Goal: Task Accomplishment & Management: Use online tool/utility

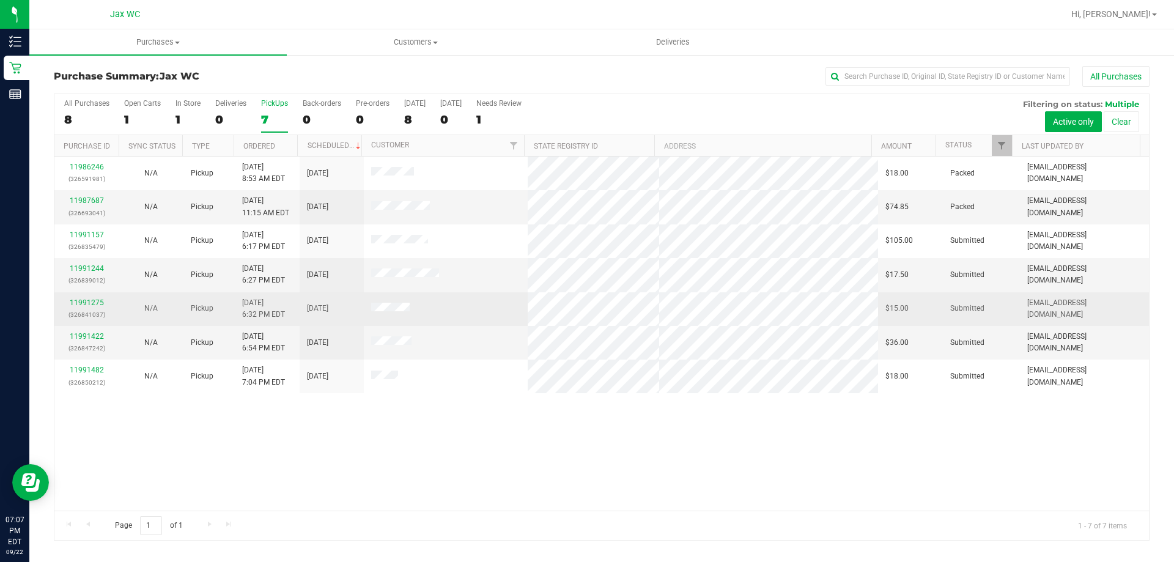
click at [81, 307] on div "11991275 (326841037)" at bounding box center [87, 308] width 50 height 23
click at [81, 306] on link "11991275" at bounding box center [87, 302] width 34 height 9
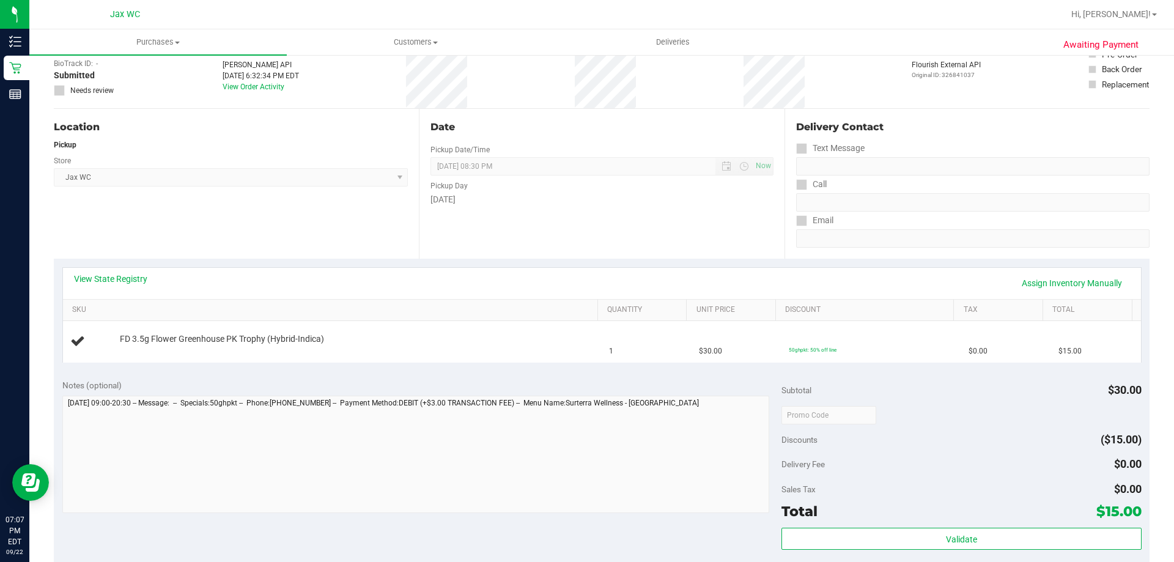
scroll to position [306, 0]
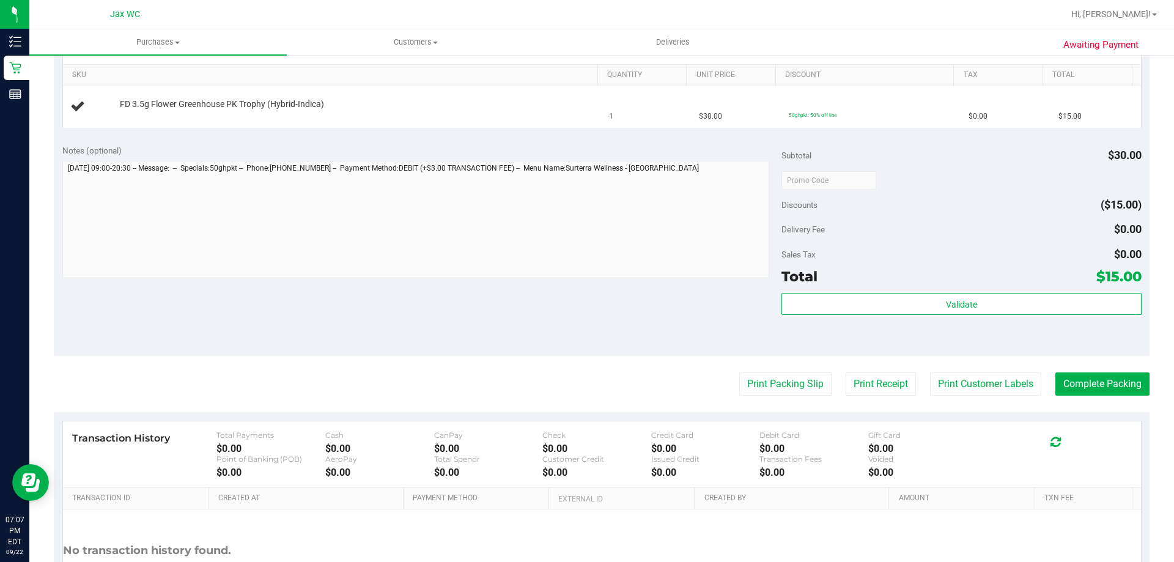
click at [327, 128] on div "View State Registry Assign Inventory Manually SKU Quantity Unit Price Discount …" at bounding box center [602, 80] width 1096 height 112
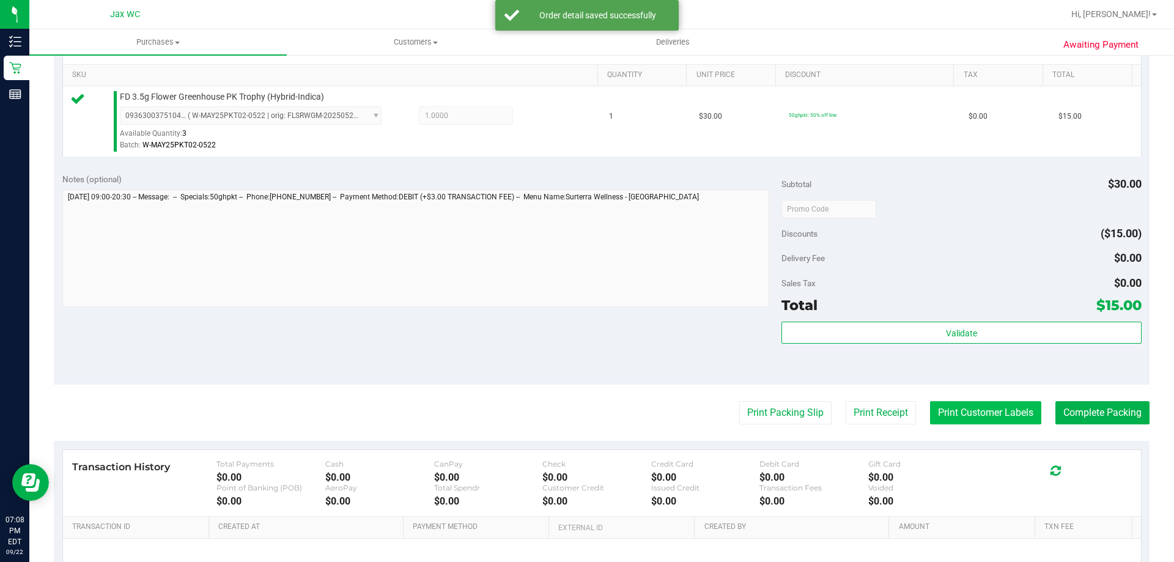
click at [979, 405] on button "Print Customer Labels" at bounding box center [985, 412] width 111 height 23
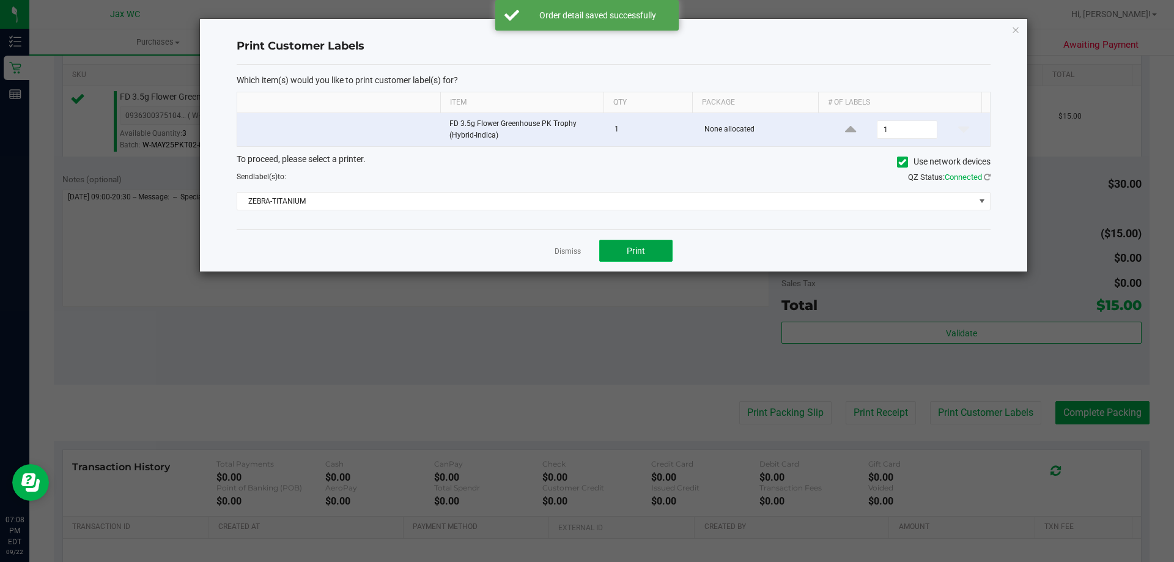
click at [632, 253] on span "Print" at bounding box center [636, 251] width 18 height 10
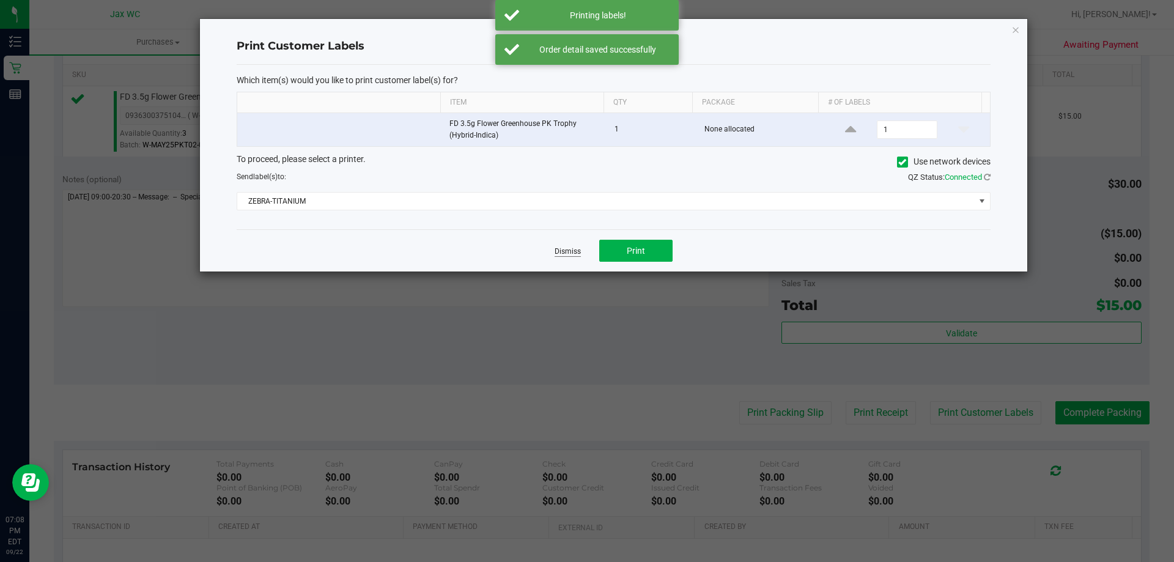
click at [573, 254] on link "Dismiss" at bounding box center [568, 251] width 26 height 10
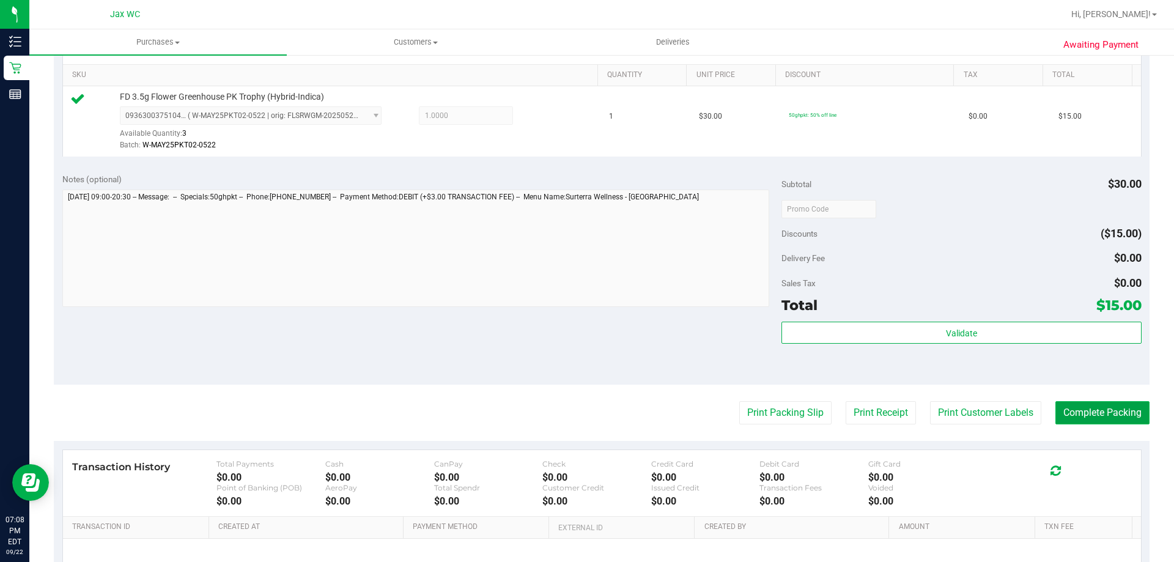
click at [1118, 419] on button "Complete Packing" at bounding box center [1102, 412] width 94 height 23
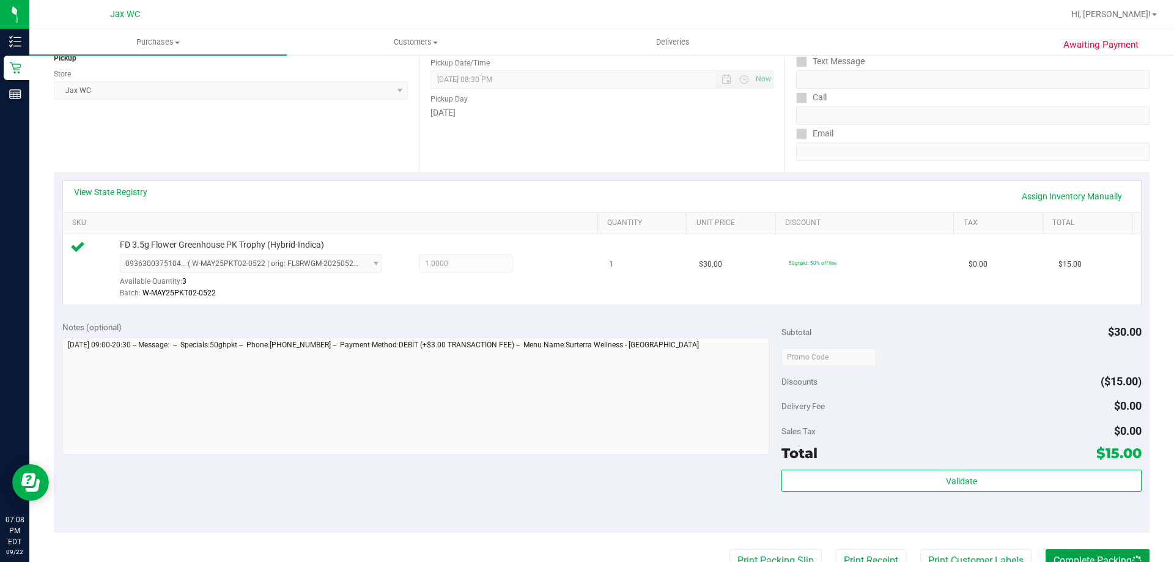
scroll to position [61, 0]
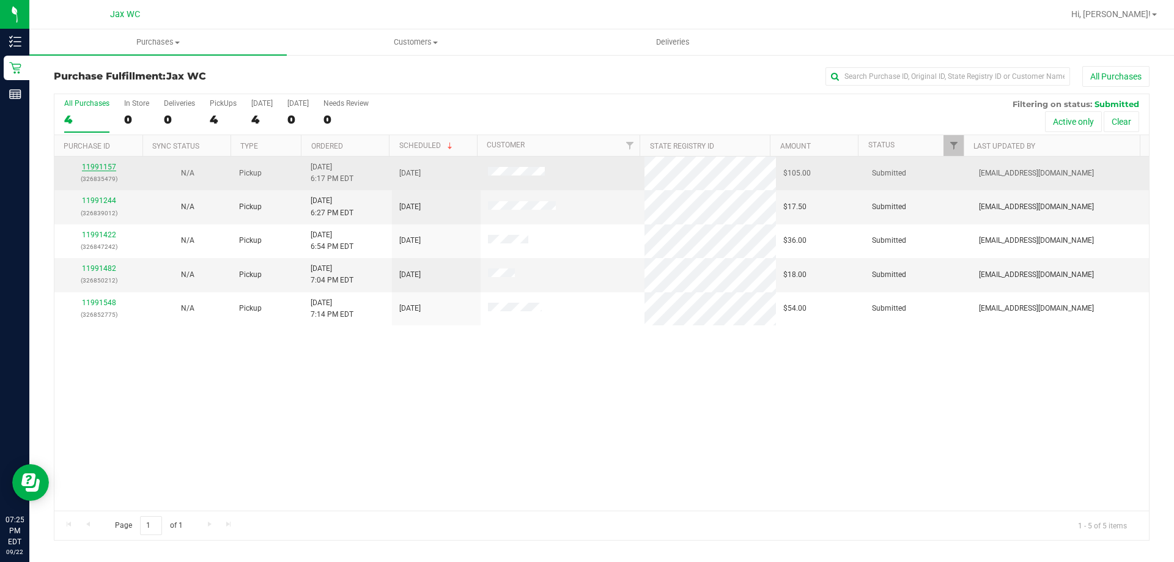
click at [88, 163] on link "11991157" at bounding box center [99, 167] width 34 height 9
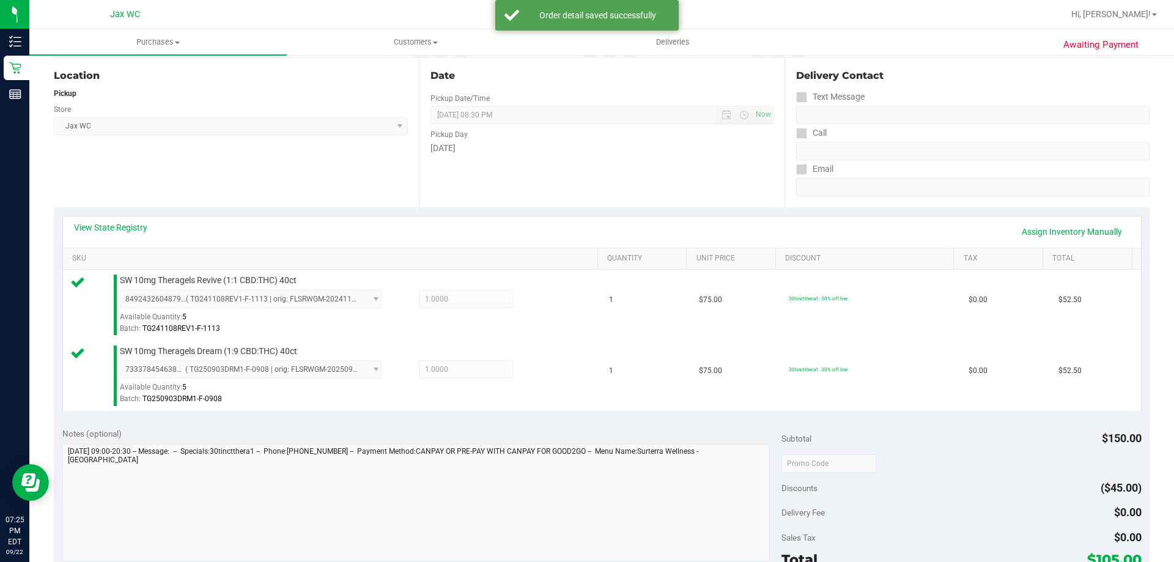
scroll to position [509, 0]
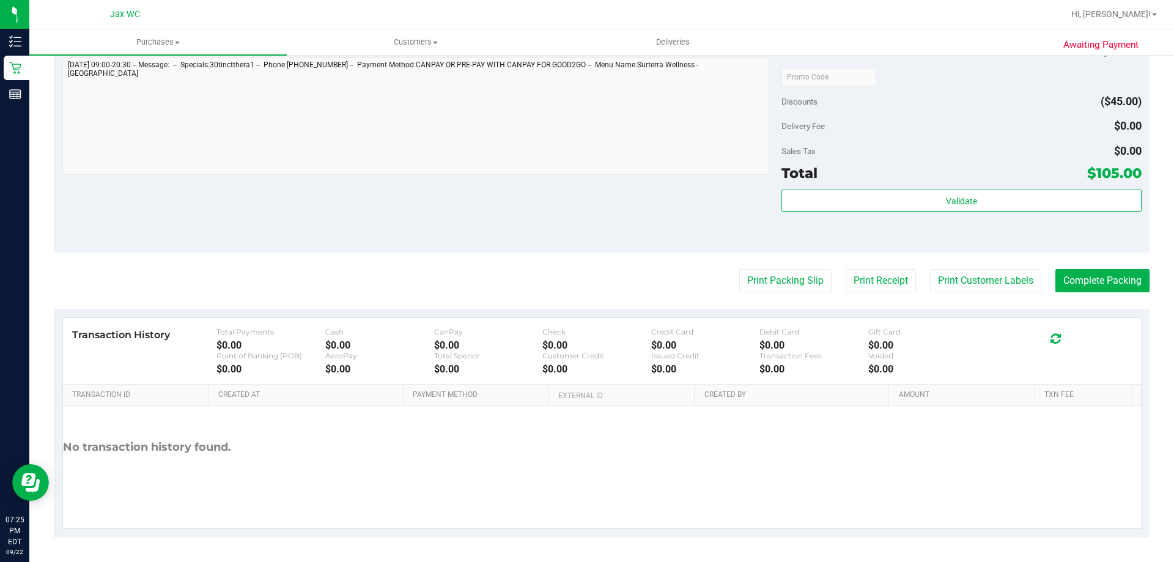
click at [994, 268] on purchase-details "Back Edit Purchase Cancel Purchase View Profile # 11991157 BioTrack ID: - Submi…" at bounding box center [602, 47] width 1096 height 980
click at [1011, 275] on button "Print Customer Labels" at bounding box center [985, 280] width 111 height 23
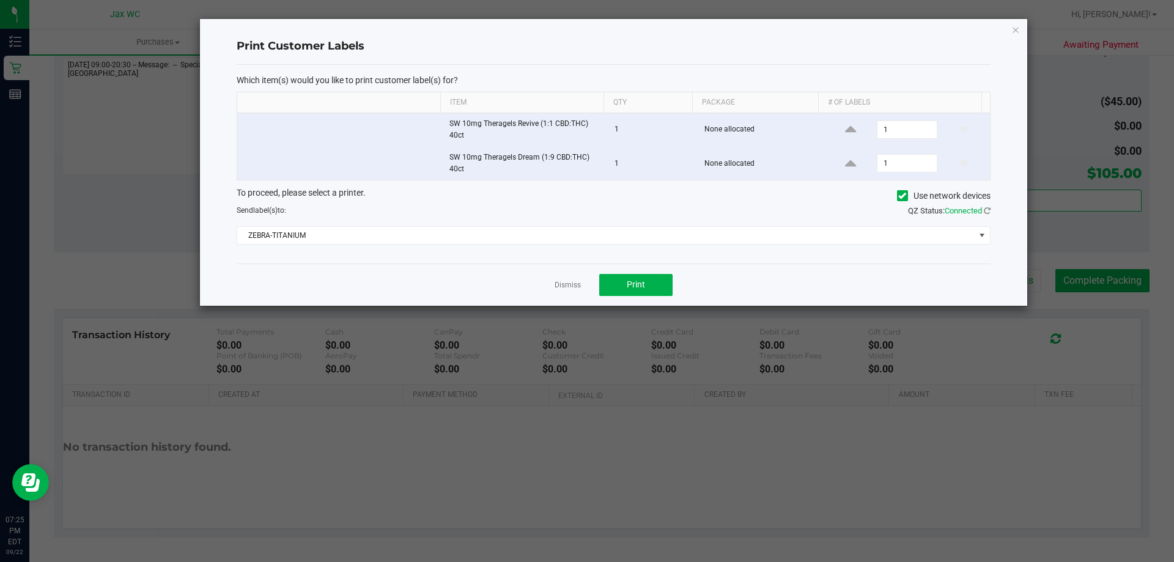
click at [634, 273] on div "Dismiss Print" at bounding box center [614, 285] width 754 height 42
click at [641, 286] on span "Print" at bounding box center [636, 284] width 18 height 10
click at [570, 279] on app-cancel-button "Dismiss" at bounding box center [568, 284] width 26 height 13
drag, startPoint x: 575, startPoint y: 279, endPoint x: 553, endPoint y: 288, distance: 23.8
click at [575, 279] on app-cancel-button "Dismiss" at bounding box center [568, 284] width 26 height 13
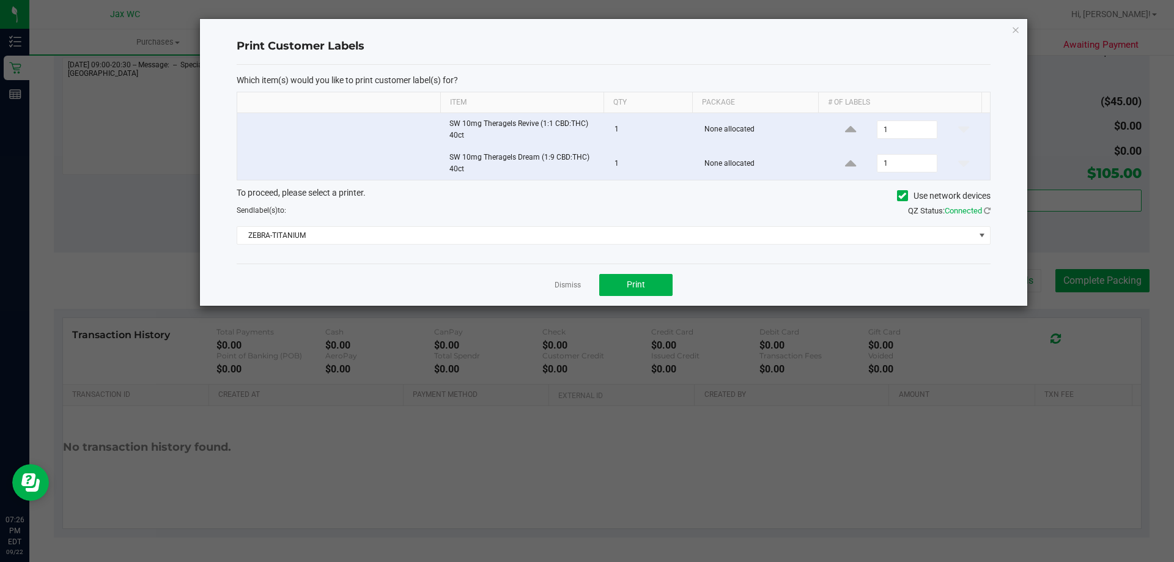
click at [553, 288] on div "Dismiss Print" at bounding box center [614, 285] width 754 height 42
click at [559, 287] on link "Dismiss" at bounding box center [568, 285] width 26 height 10
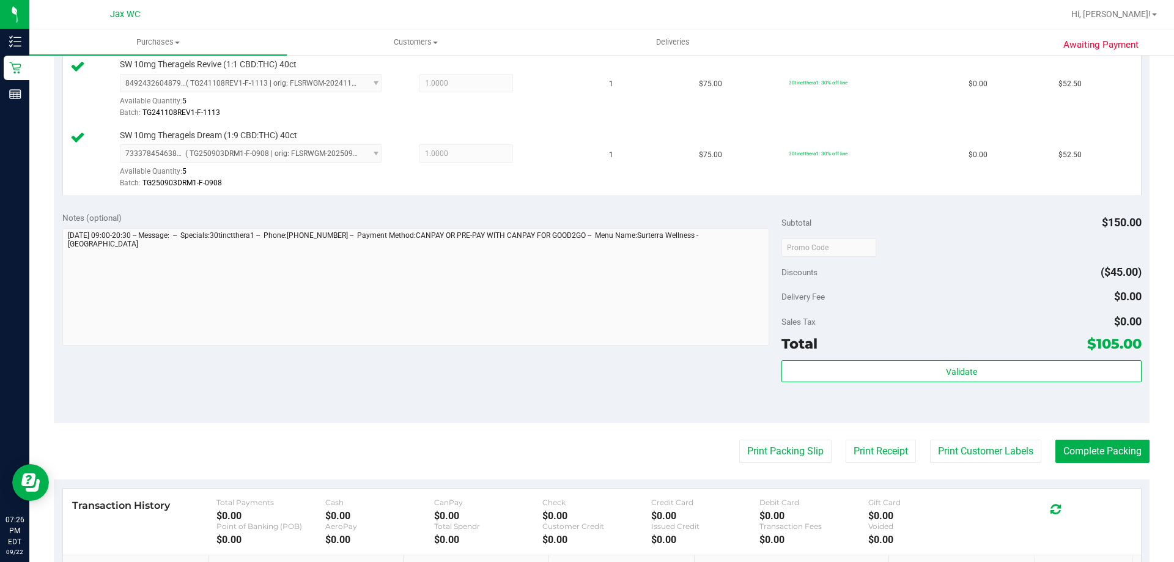
scroll to position [489, 0]
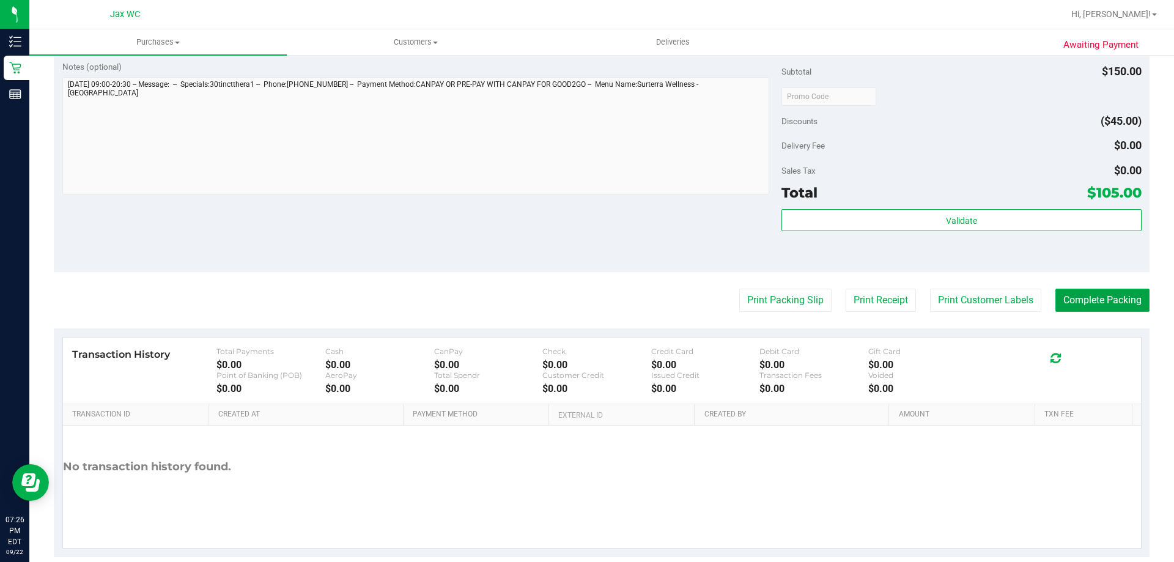
click at [1082, 295] on button "Complete Packing" at bounding box center [1102, 300] width 94 height 23
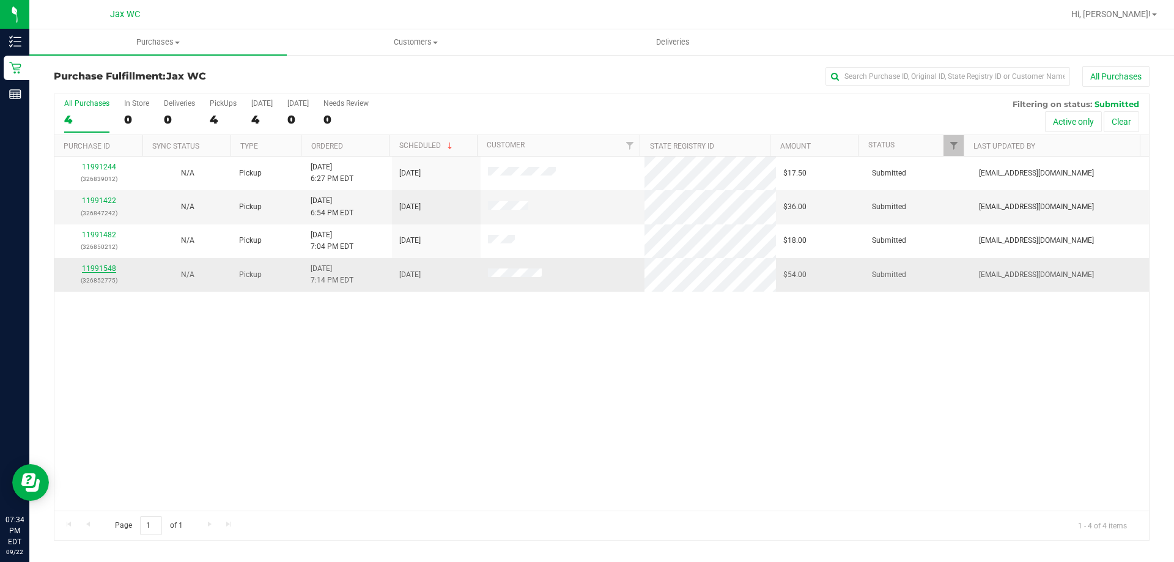
click at [99, 272] on link "11991548" at bounding box center [99, 268] width 34 height 9
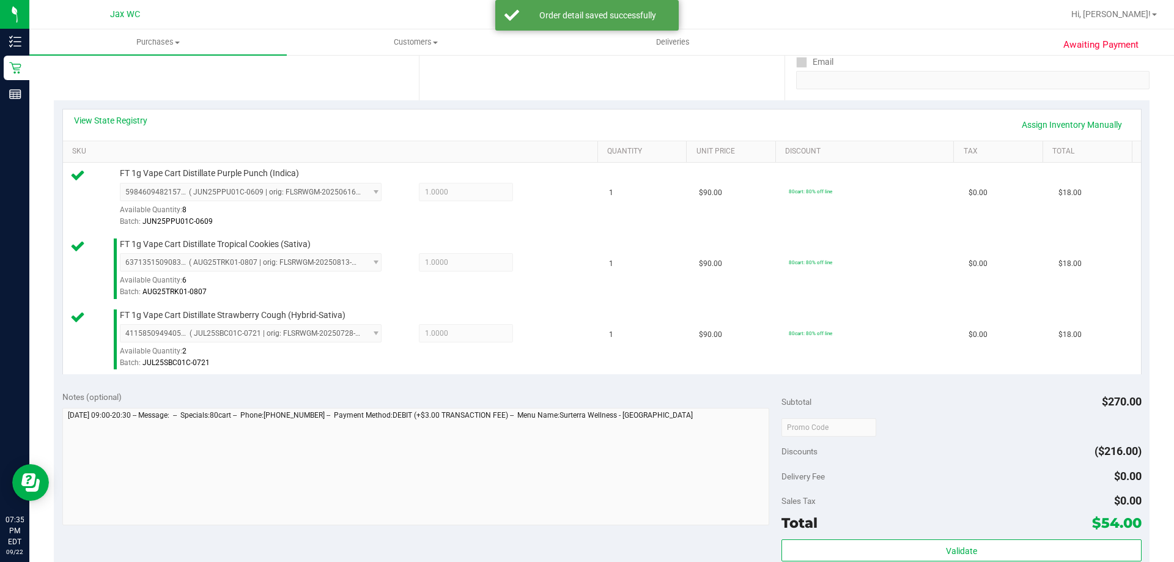
scroll to position [367, 0]
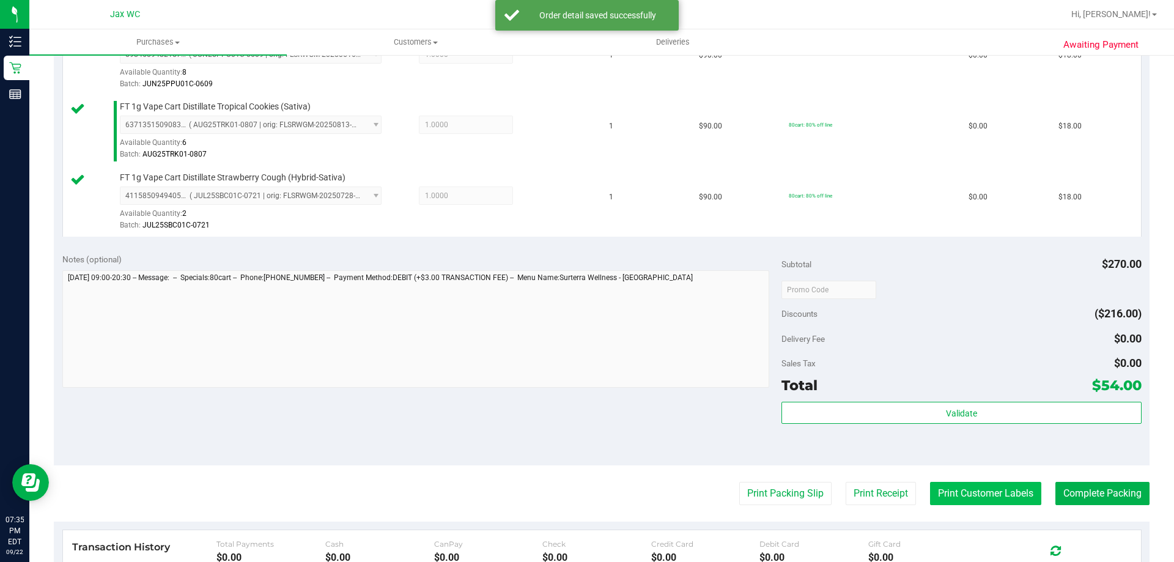
click at [1023, 498] on button "Print Customer Labels" at bounding box center [985, 493] width 111 height 23
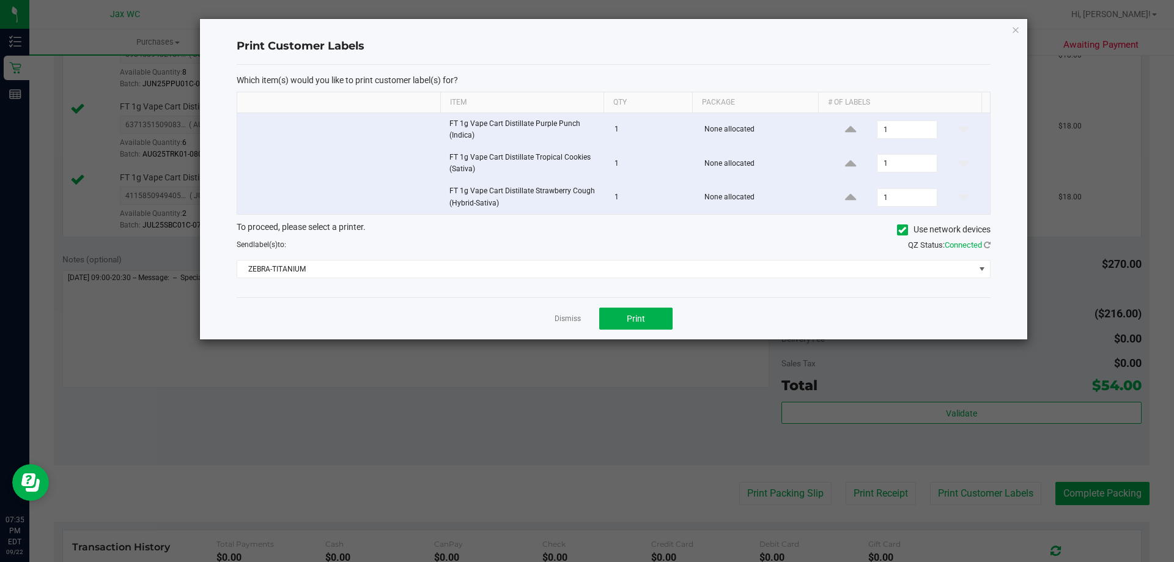
click at [668, 282] on div "Which item(s) would you like to print customer label(s) for? Item Qty Package #…" at bounding box center [614, 181] width 754 height 233
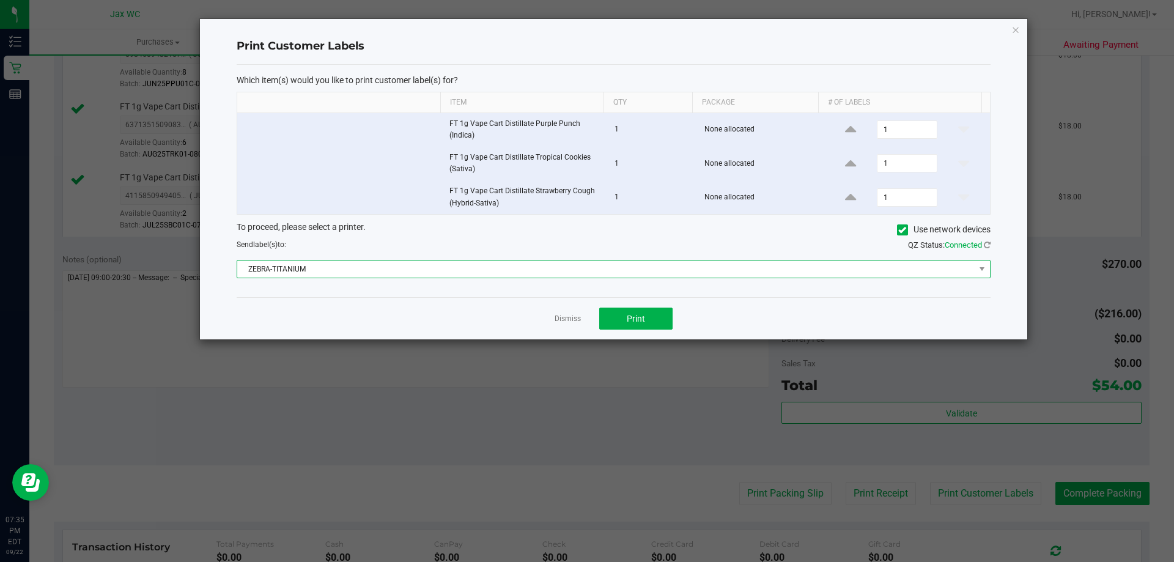
click at [671, 271] on span "ZEBRA-TITANIUM" at bounding box center [605, 268] width 737 height 17
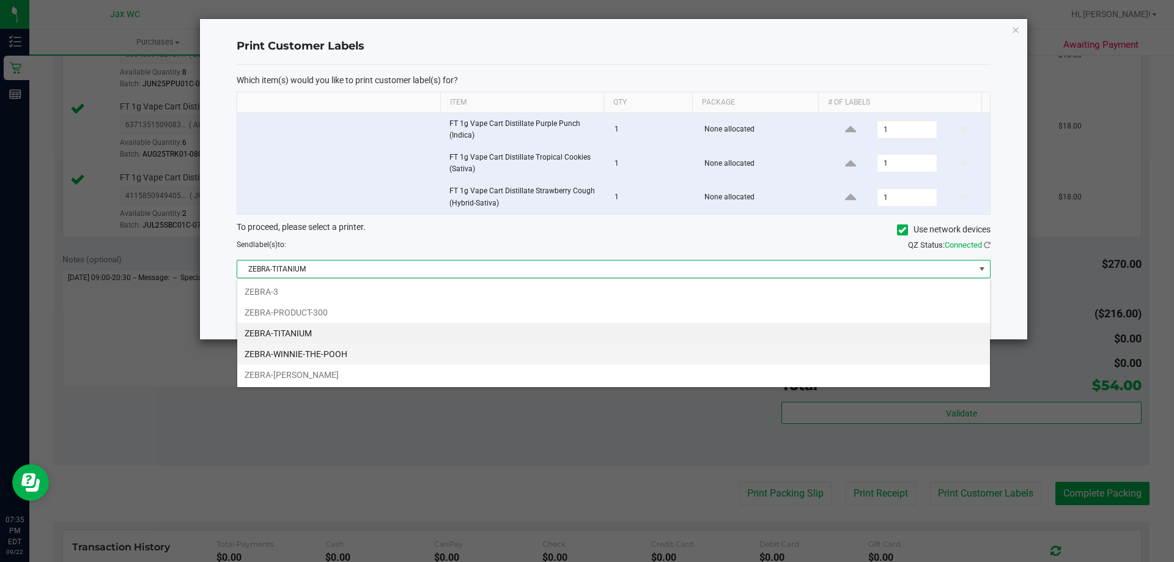
scroll to position [18, 753]
click at [455, 323] on li "ZEBRA-TITANIUM" at bounding box center [613, 333] width 753 height 21
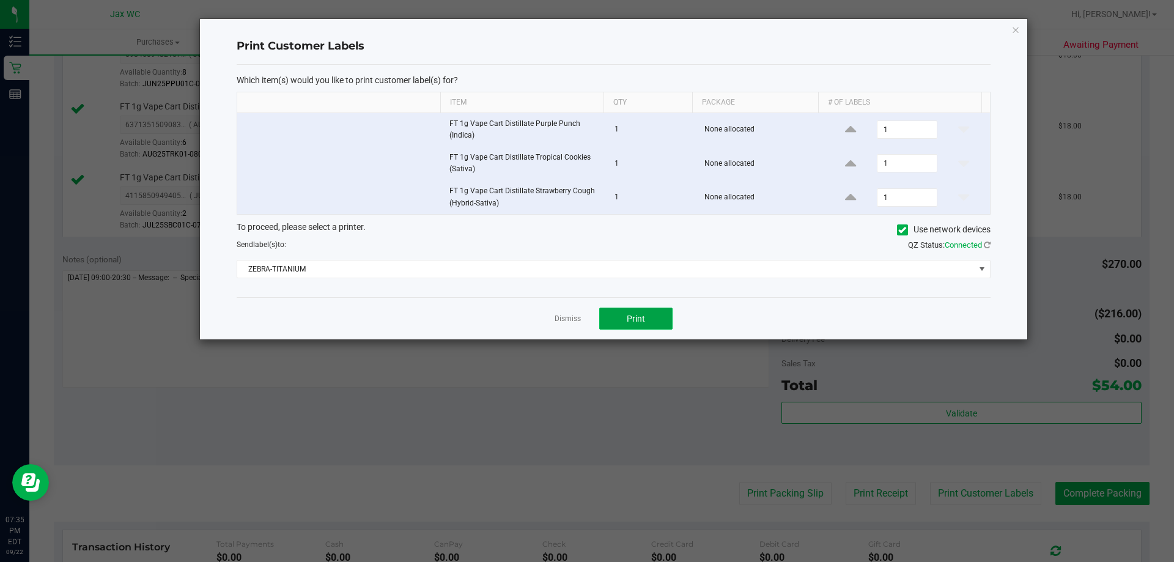
click at [637, 325] on button "Print" at bounding box center [635, 319] width 73 height 22
drag, startPoint x: 576, startPoint y: 322, endPoint x: 576, endPoint y: 315, distance: 7.3
click at [576, 321] on link "Dismiss" at bounding box center [568, 319] width 26 height 10
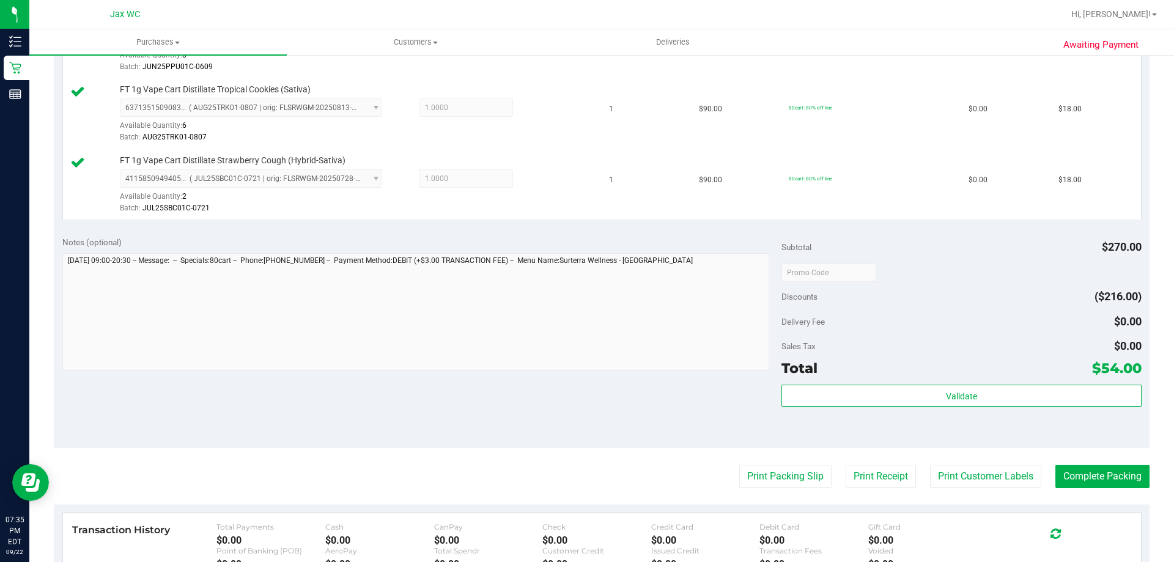
scroll to position [489, 0]
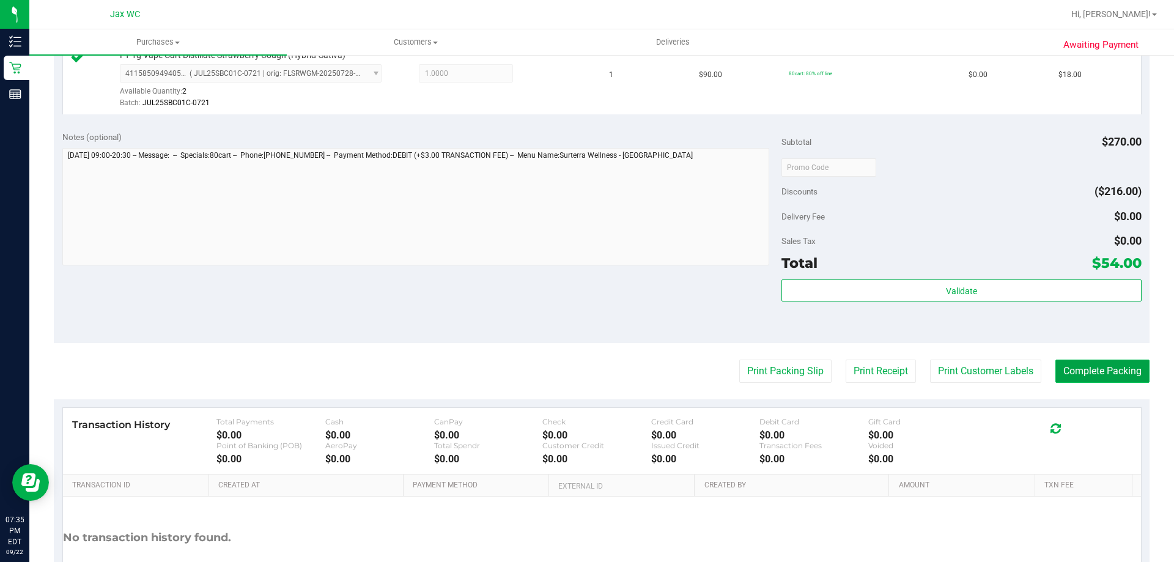
click at [1090, 375] on button "Complete Packing" at bounding box center [1102, 370] width 94 height 23
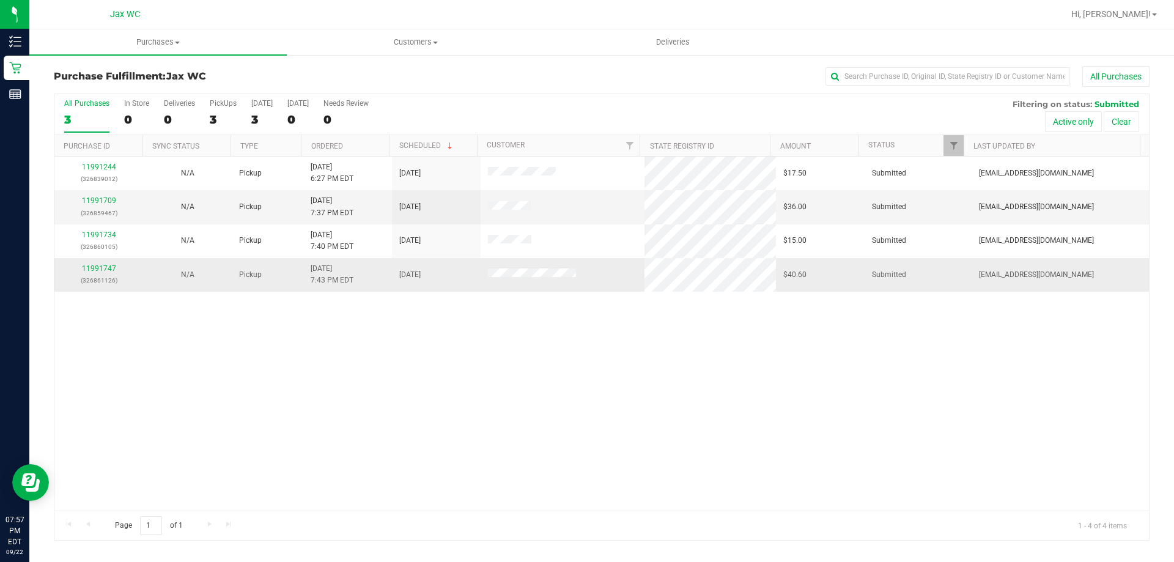
click at [106, 262] on td "11991747 (326861126)" at bounding box center [98, 274] width 89 height 33
click at [105, 267] on link "11991747" at bounding box center [99, 268] width 34 height 9
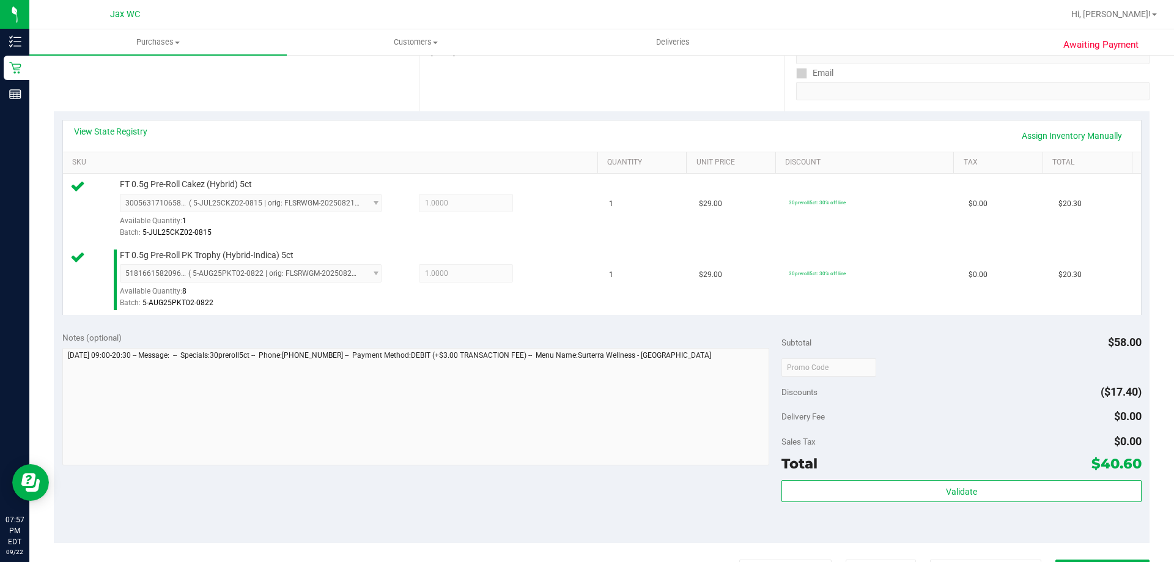
scroll to position [367, 0]
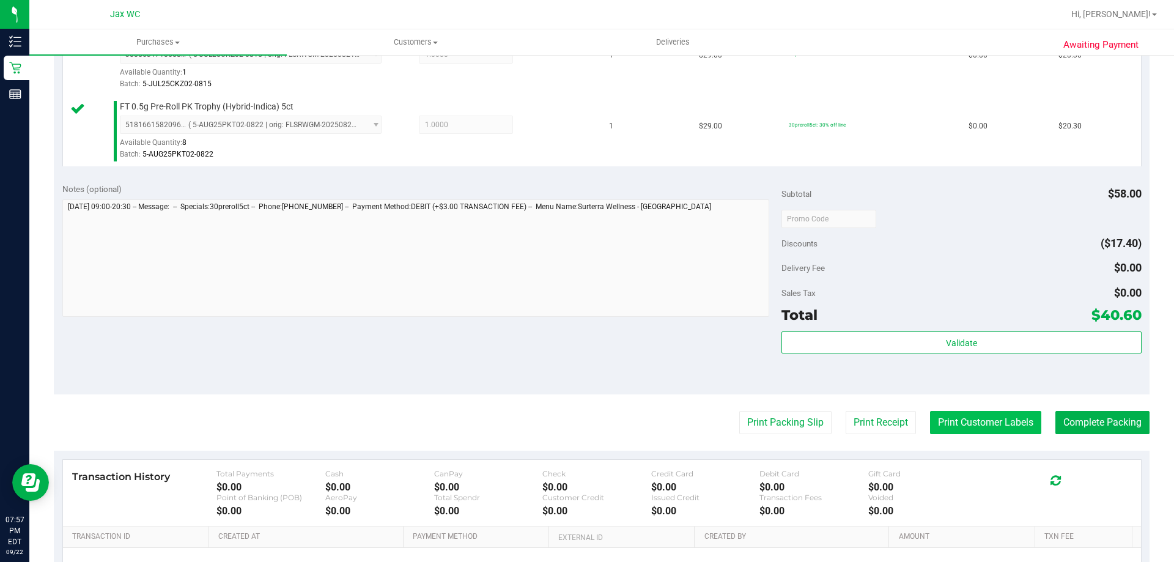
drag, startPoint x: 946, startPoint y: 446, endPoint x: 958, endPoint y: 434, distance: 16.9
click at [947, 444] on purchase-details "Back Edit Purchase Cancel Purchase View Profile # 11991747 BioTrack ID: - Submi…" at bounding box center [602, 189] width 1096 height 980
click at [958, 434] on button "Print Customer Labels" at bounding box center [985, 422] width 111 height 23
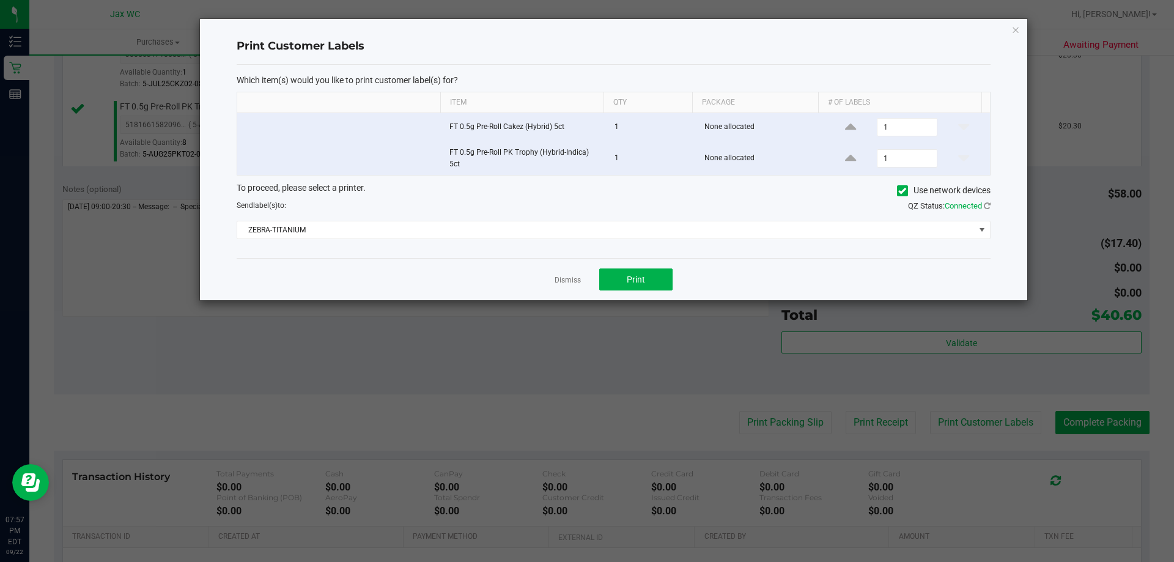
click at [656, 292] on div "Dismiss Print" at bounding box center [614, 279] width 754 height 42
click at [655, 290] on button "Print" at bounding box center [635, 279] width 73 height 22
click at [583, 290] on div "Dismiss Print" at bounding box center [614, 279] width 754 height 42
drag, startPoint x: 576, startPoint y: 286, endPoint x: 610, endPoint y: 276, distance: 35.4
click at [577, 286] on app-cancel-button "Dismiss" at bounding box center [568, 279] width 26 height 13
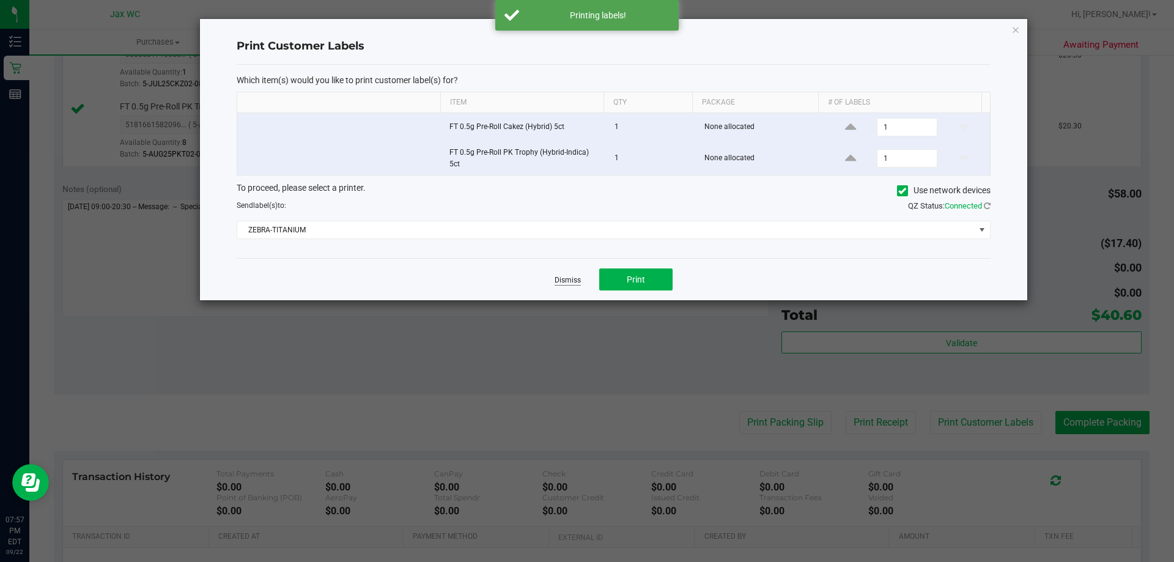
click at [563, 276] on link "Dismiss" at bounding box center [568, 280] width 26 height 10
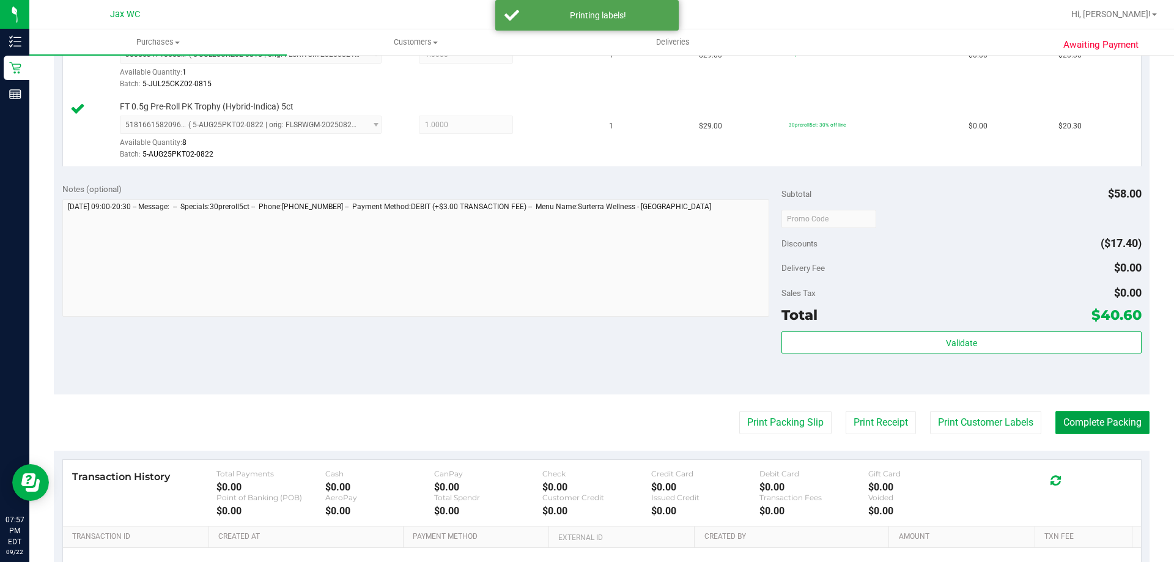
click at [1075, 428] on button "Complete Packing" at bounding box center [1102, 422] width 94 height 23
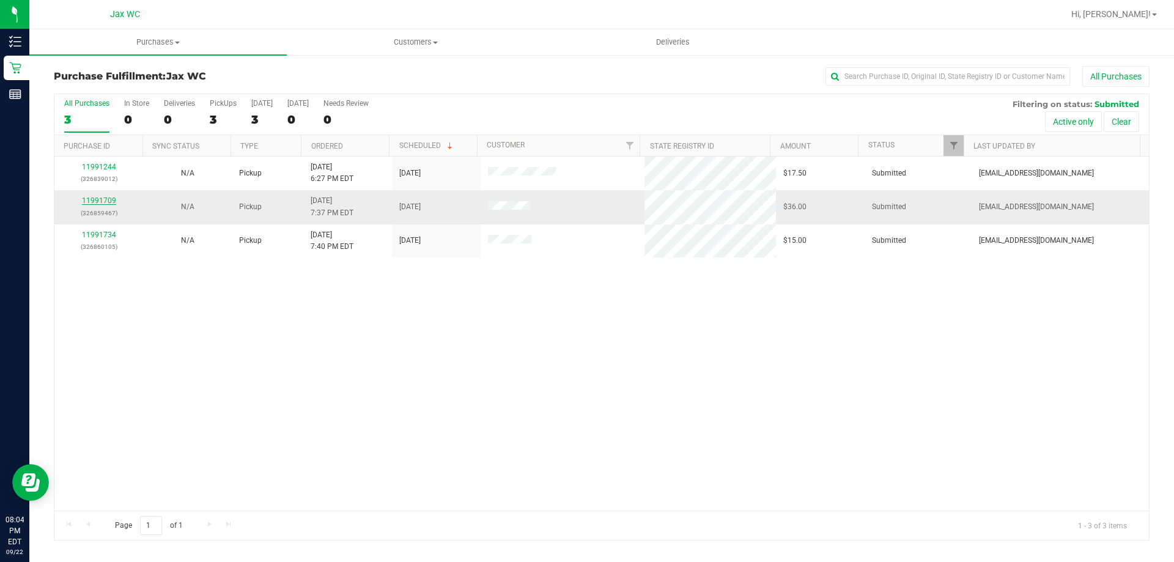
click at [82, 199] on link "11991709" at bounding box center [99, 200] width 34 height 9
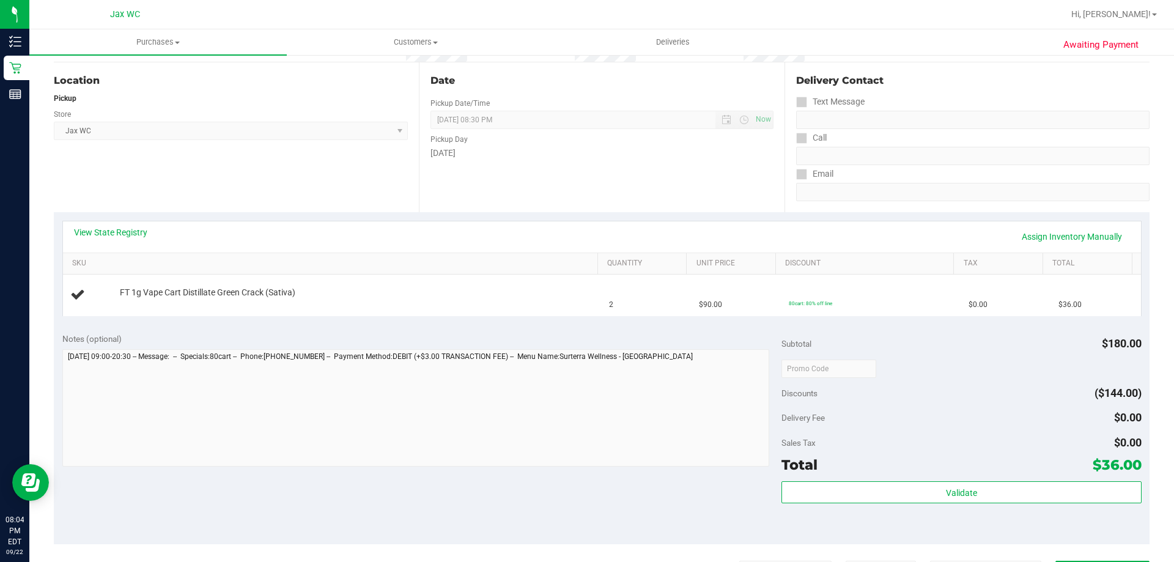
scroll to position [122, 0]
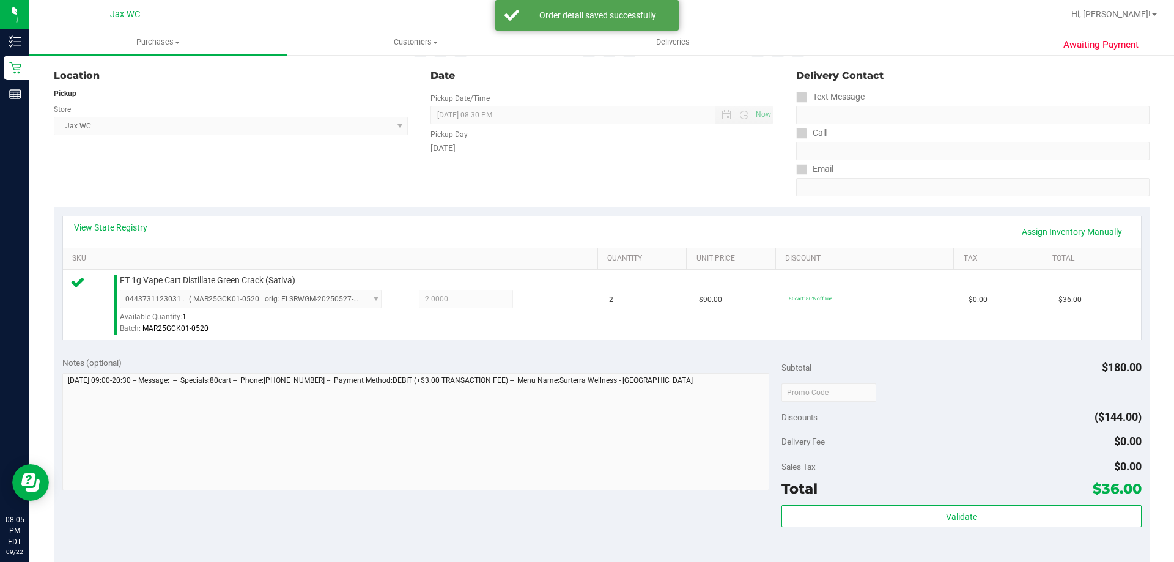
click at [649, 238] on purchase-details "Back Edit Purchase Cancel Purchase View Profile # 11991709 BioTrack ID: - Submi…" at bounding box center [602, 398] width 1096 height 909
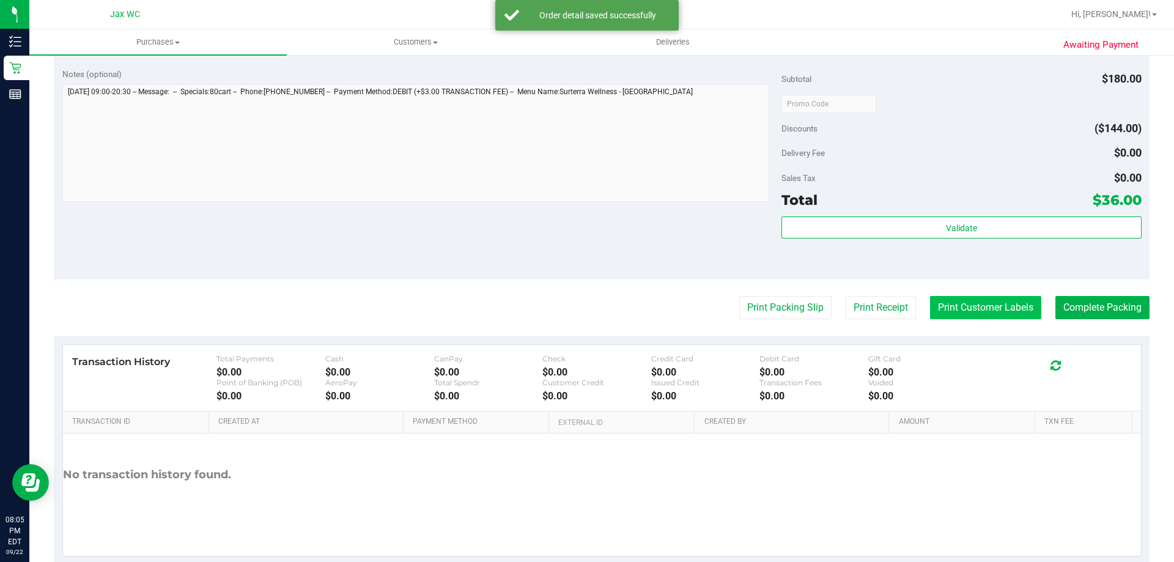
scroll to position [438, 0]
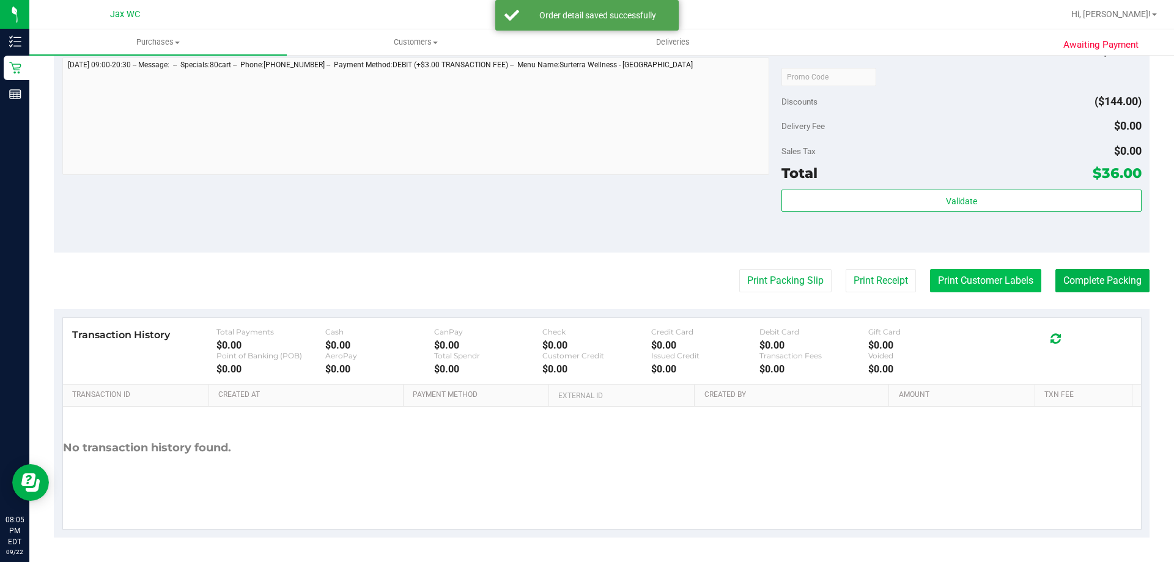
click at [1015, 277] on button "Print Customer Labels" at bounding box center [985, 280] width 111 height 23
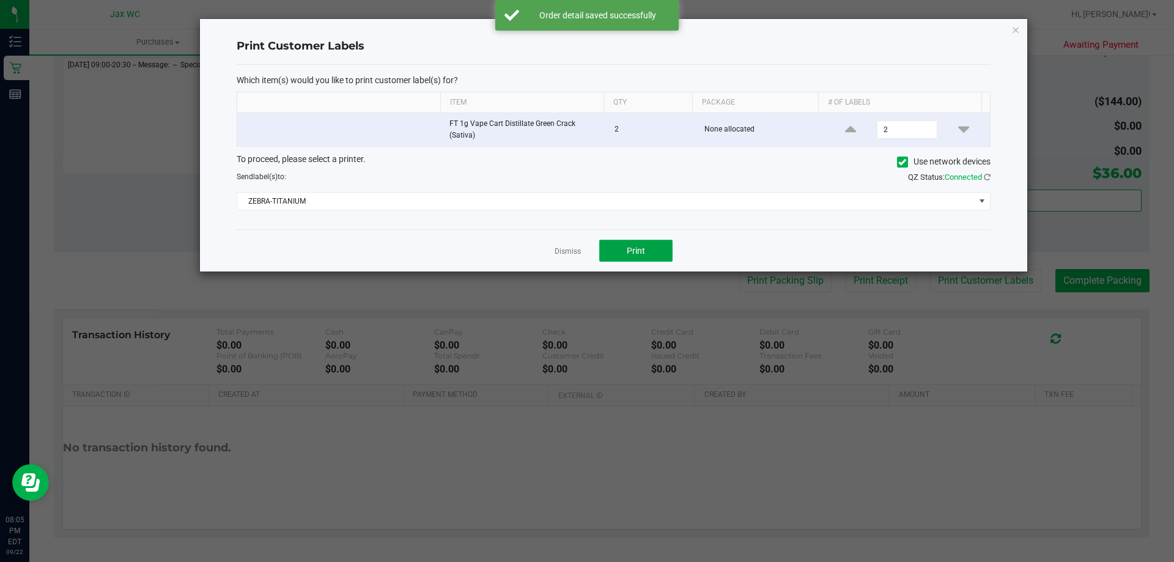
click at [648, 255] on button "Print" at bounding box center [635, 251] width 73 height 22
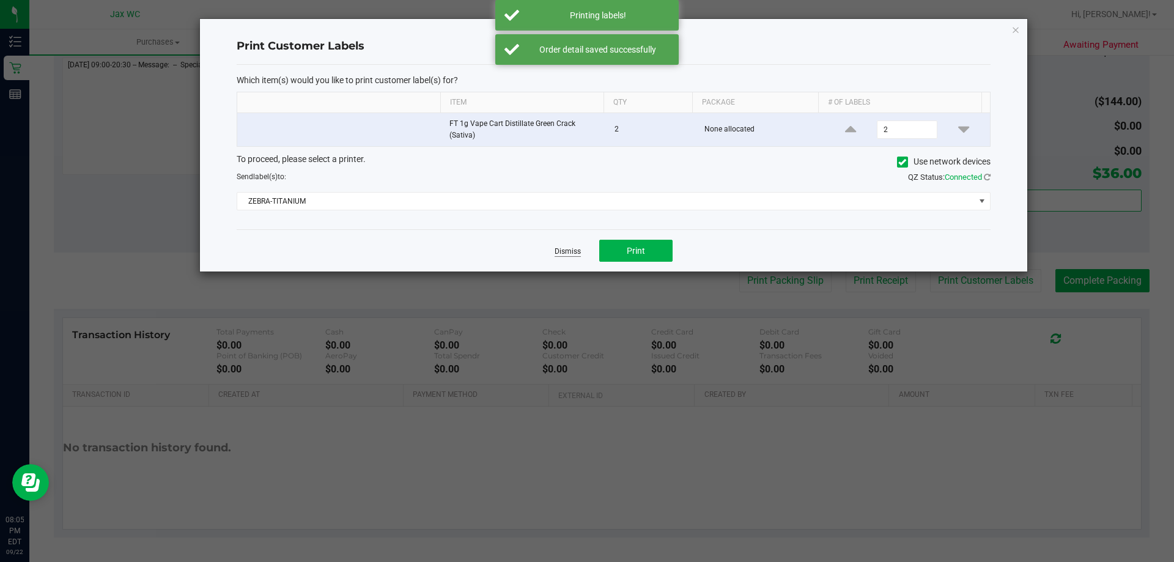
click at [558, 250] on link "Dismiss" at bounding box center [568, 251] width 26 height 10
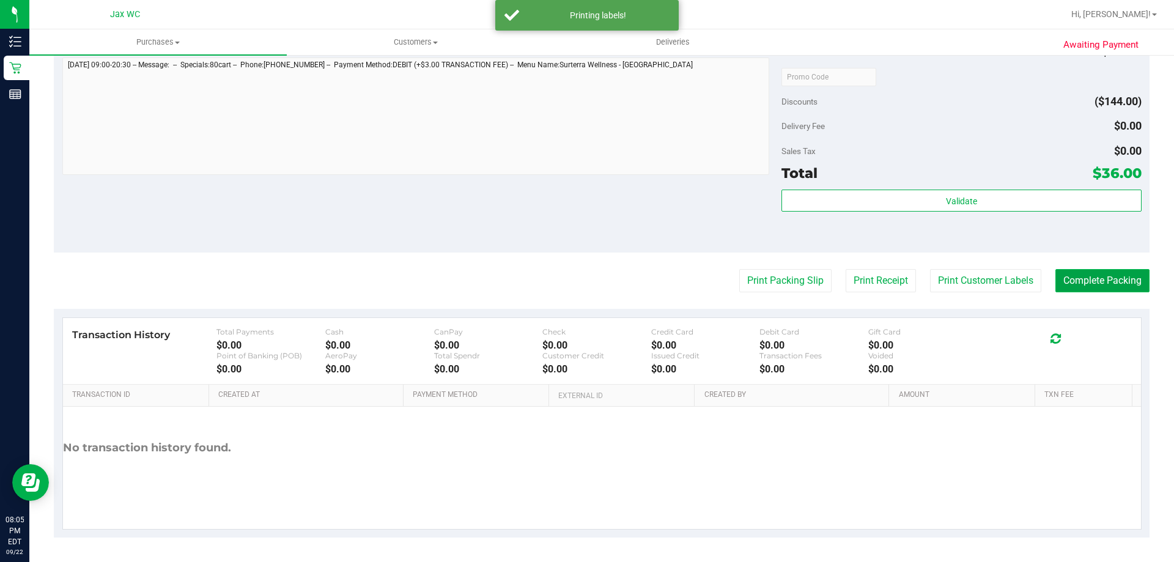
click at [1089, 275] on button "Complete Packing" at bounding box center [1102, 280] width 94 height 23
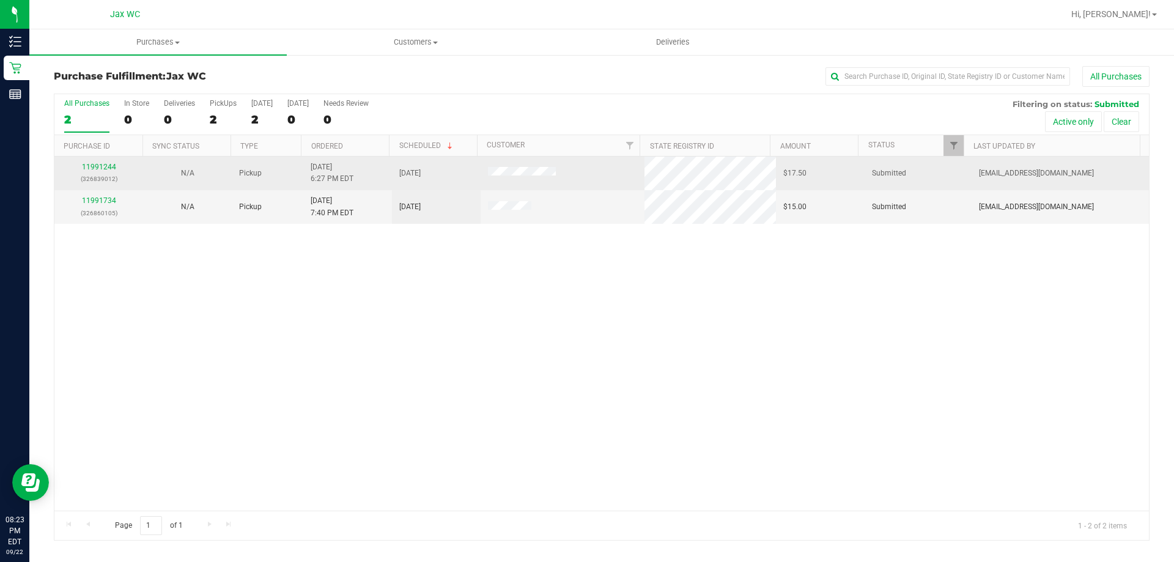
click at [94, 172] on div "11991244 (326839012)" at bounding box center [99, 172] width 74 height 23
click at [97, 169] on link "11991244" at bounding box center [99, 167] width 34 height 9
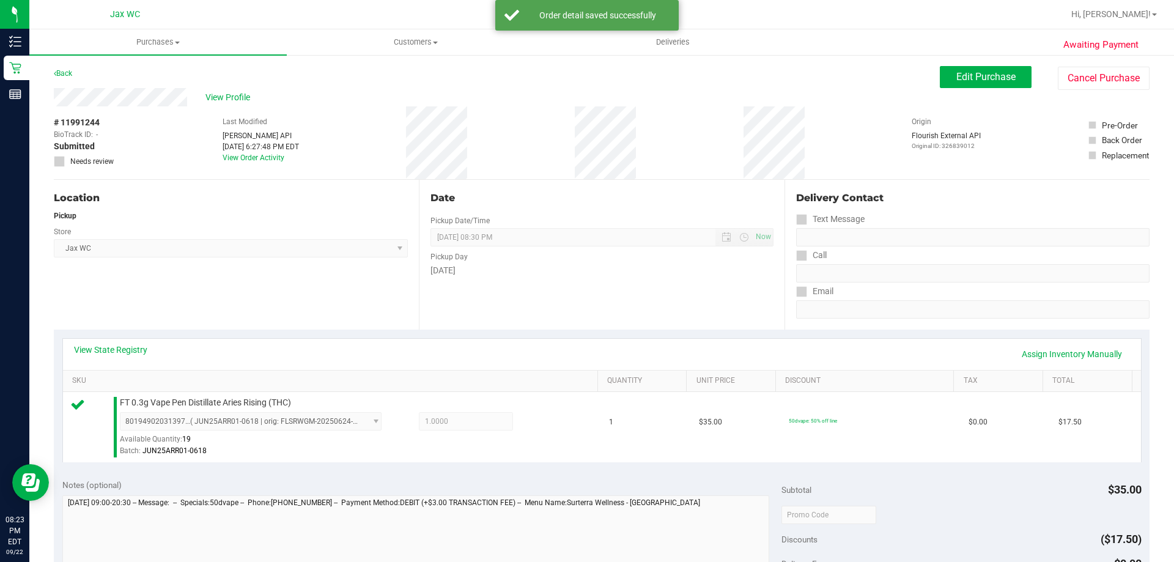
scroll to position [306, 0]
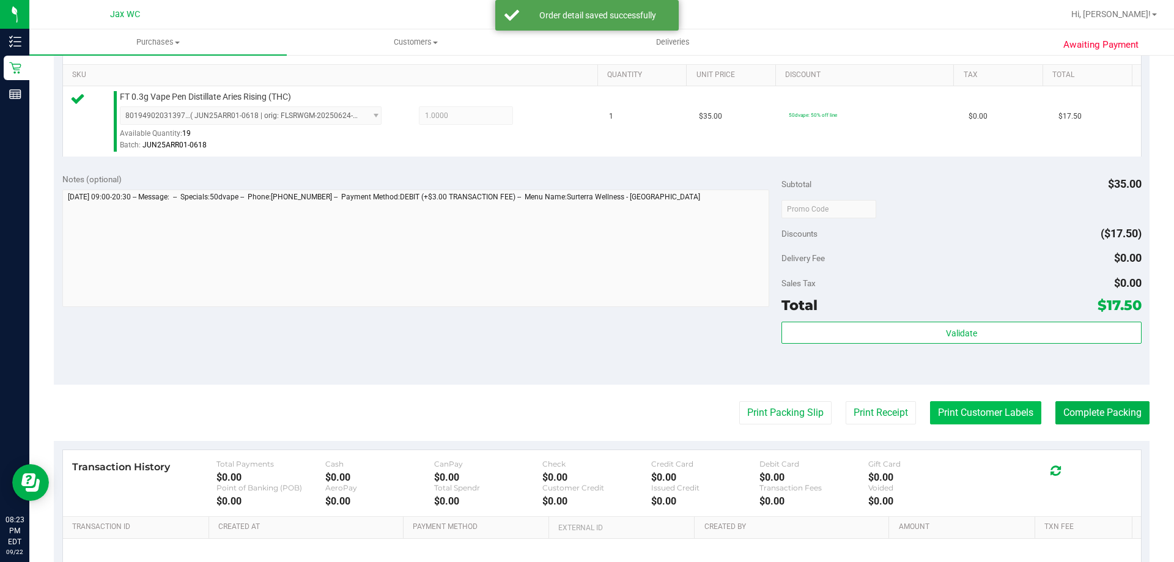
click at [994, 408] on button "Print Customer Labels" at bounding box center [985, 412] width 111 height 23
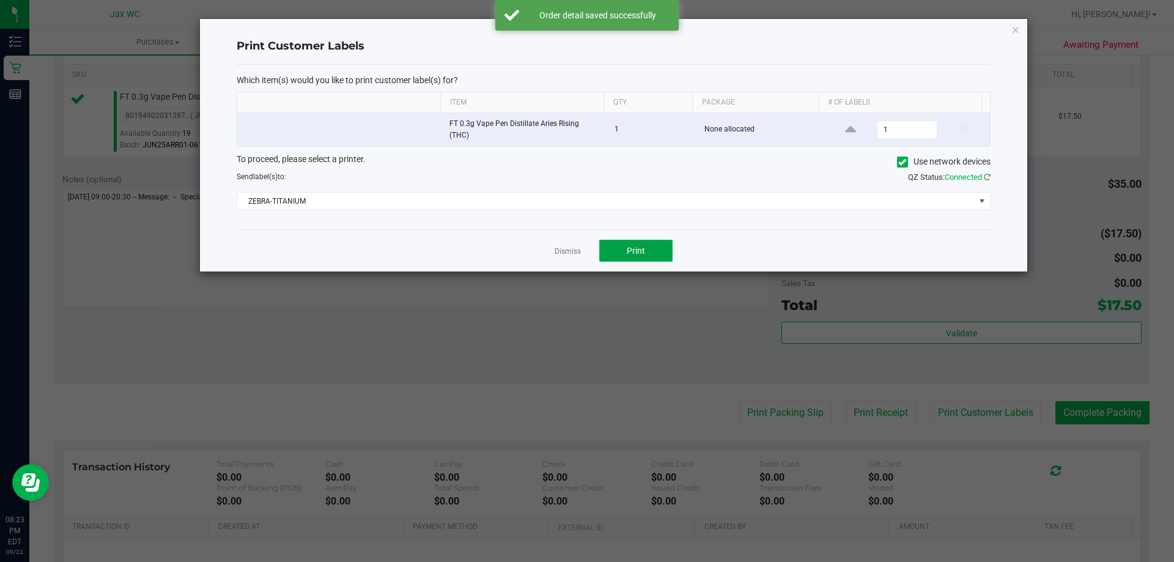
click at [636, 242] on button "Print" at bounding box center [635, 251] width 73 height 22
click at [561, 258] on div "Dismiss Print" at bounding box center [614, 250] width 754 height 42
click at [563, 254] on app-cancel-button "Dismiss" at bounding box center [568, 251] width 26 height 13
click at [563, 254] on link "Dismiss" at bounding box center [568, 251] width 26 height 10
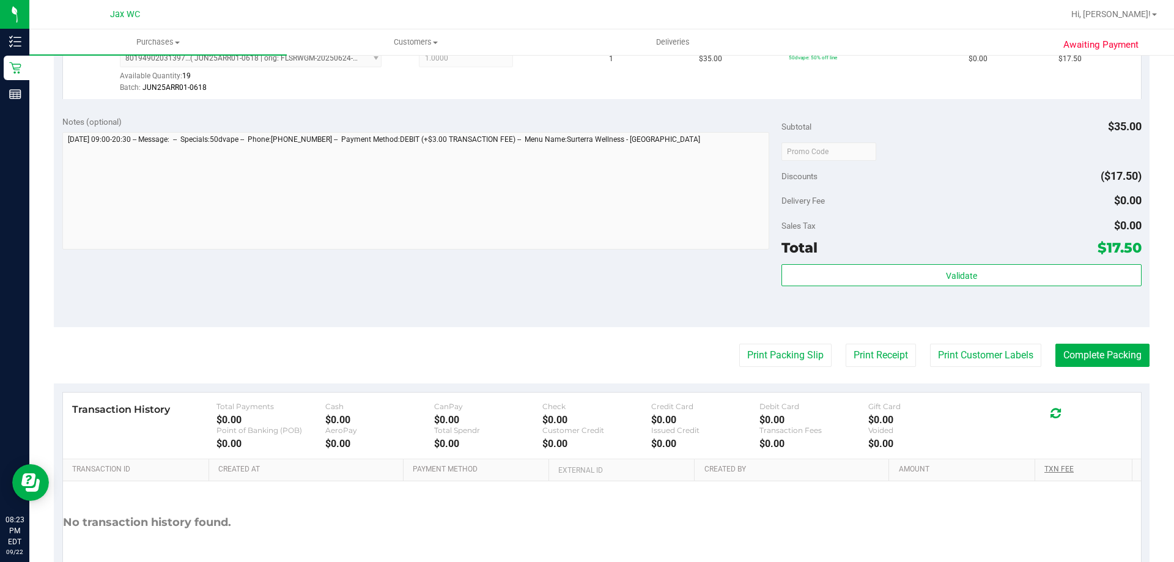
scroll to position [428, 0]
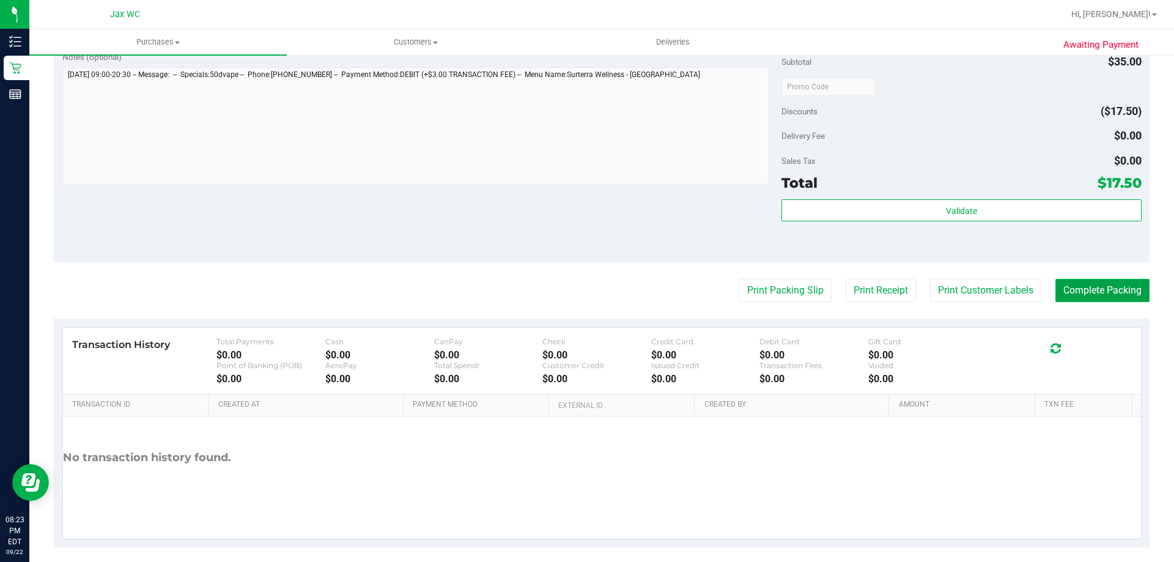
click at [1075, 289] on button "Complete Packing" at bounding box center [1102, 290] width 94 height 23
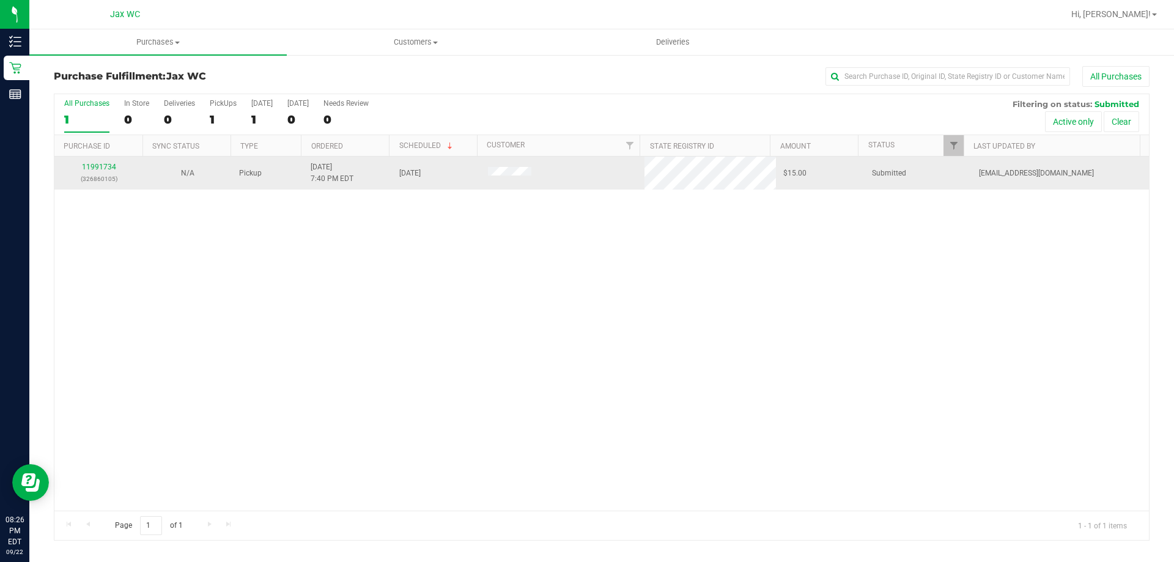
click at [98, 160] on td "11991734 (326860105)" at bounding box center [98, 173] width 89 height 33
click at [94, 167] on link "11991734" at bounding box center [99, 167] width 34 height 9
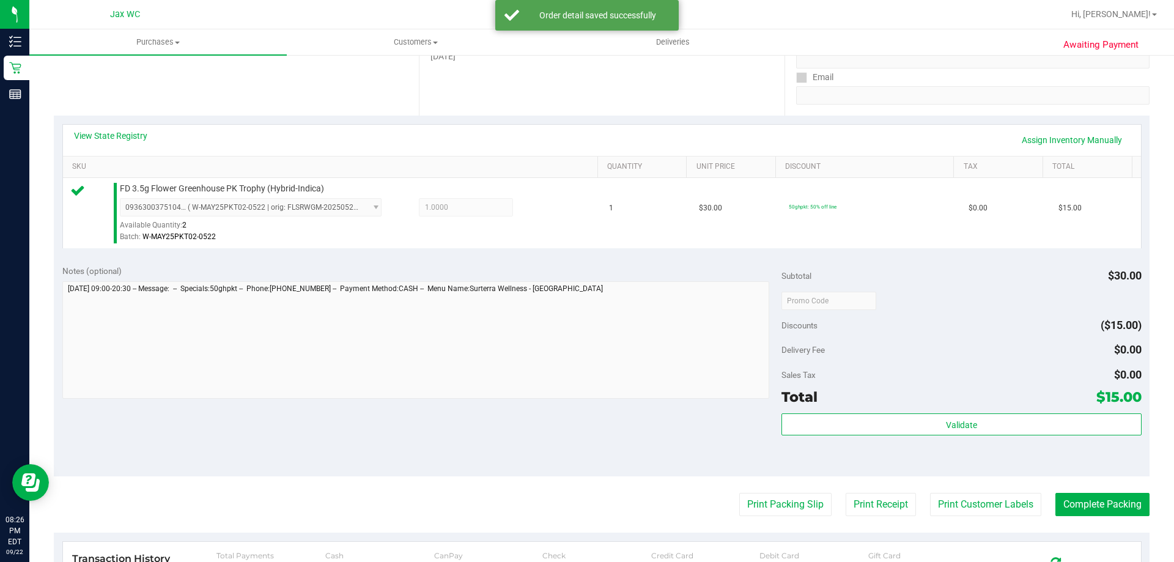
scroll to position [367, 0]
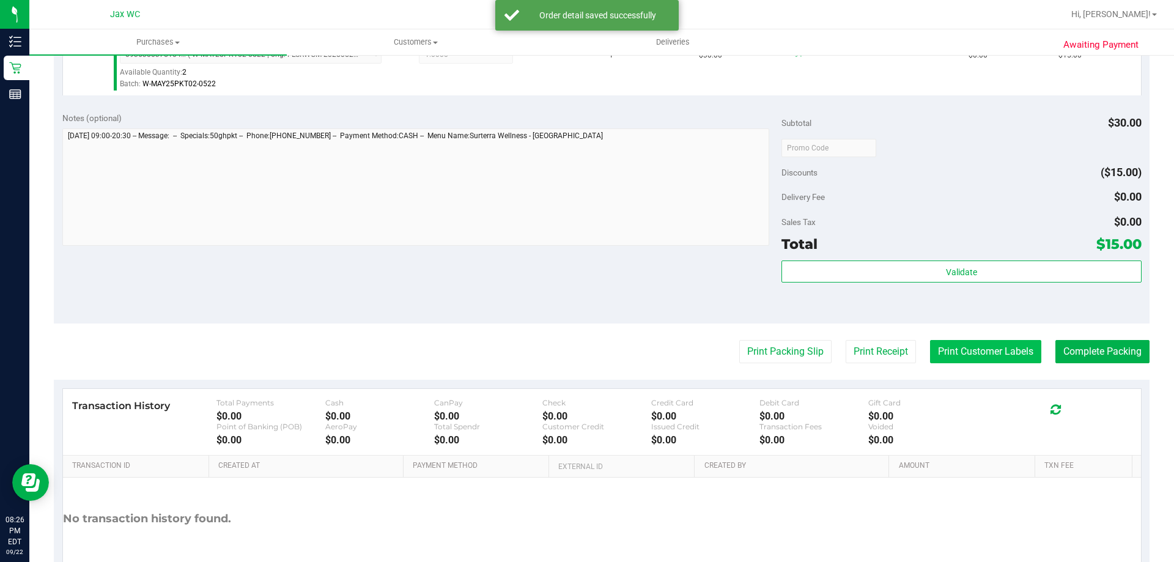
click at [1009, 350] on button "Print Customer Labels" at bounding box center [985, 351] width 111 height 23
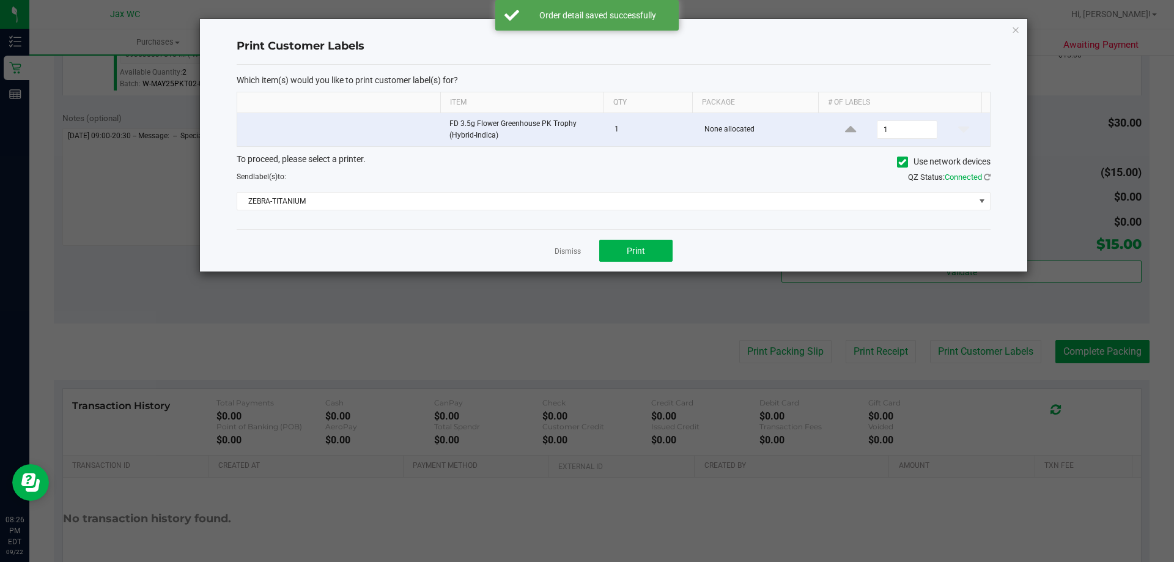
click at [599, 246] on div "Dismiss Print" at bounding box center [614, 250] width 754 height 42
click at [612, 243] on button "Print" at bounding box center [635, 251] width 73 height 22
click at [637, 235] on div "Dismiss Print" at bounding box center [614, 250] width 754 height 42
click at [634, 247] on span "Print" at bounding box center [636, 251] width 18 height 10
click at [573, 257] on app-cancel-button "Dismiss" at bounding box center [568, 251] width 26 height 13
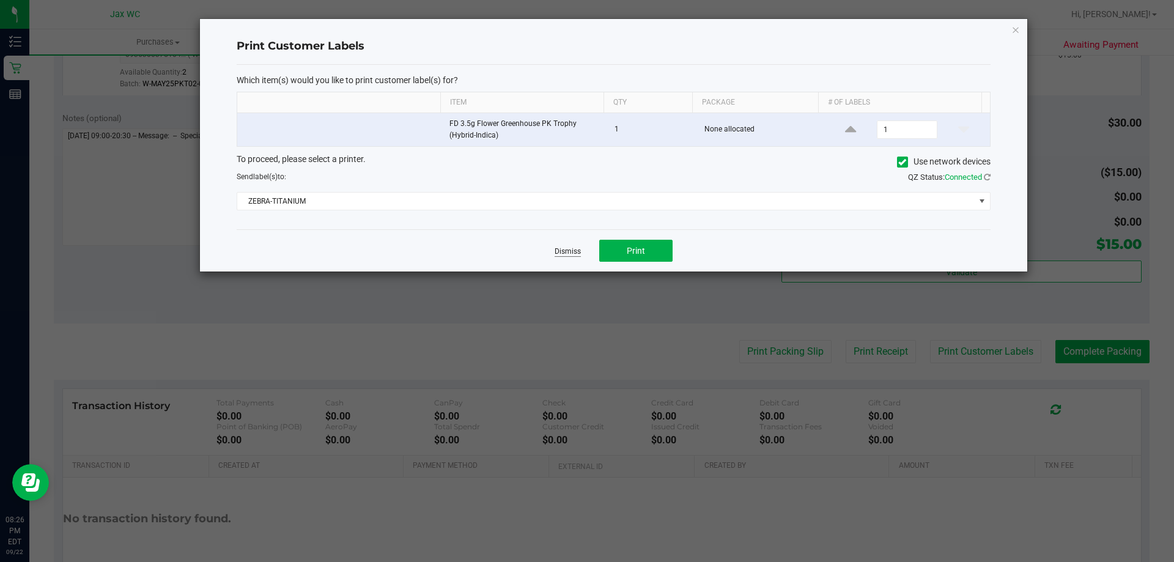
click at [573, 254] on link "Dismiss" at bounding box center [568, 251] width 26 height 10
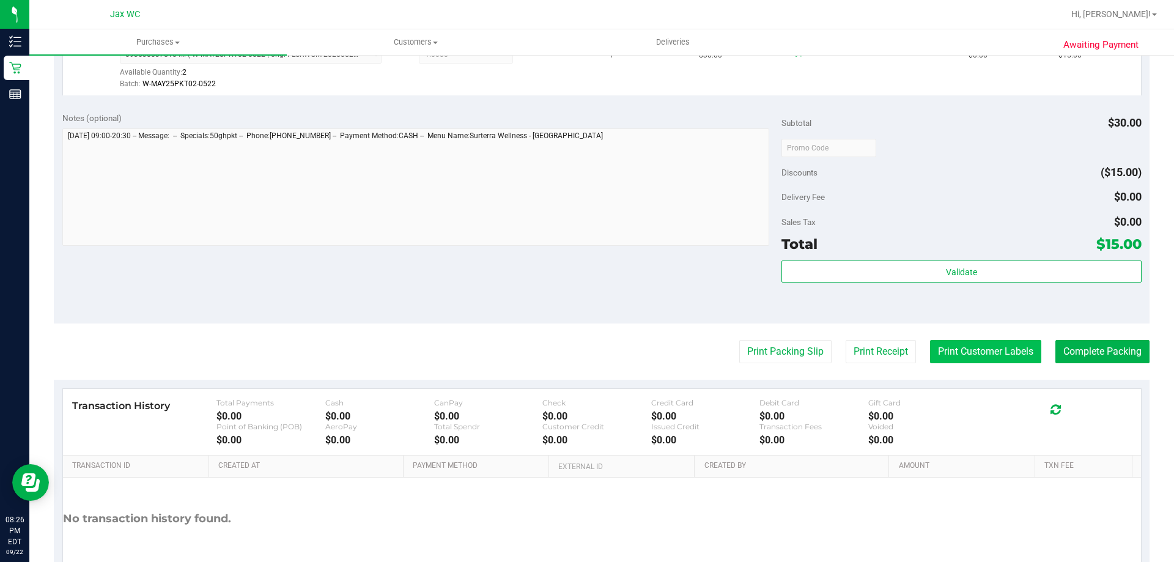
click at [972, 349] on button "Print Customer Labels" at bounding box center [985, 351] width 111 height 23
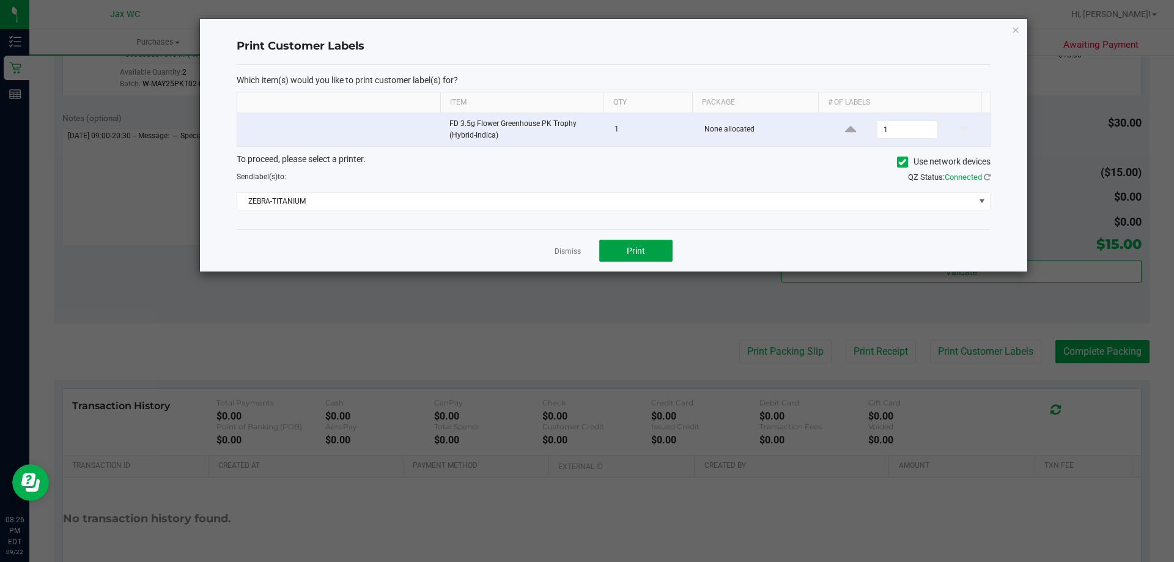
click at [648, 243] on button "Print" at bounding box center [635, 251] width 73 height 22
drag, startPoint x: 584, startPoint y: 186, endPoint x: 582, endPoint y: 197, distance: 11.3
click at [583, 194] on div "To proceed, please select a printer. Use network devices Send label(s) to: QZ S…" at bounding box center [614, 182] width 754 height 58
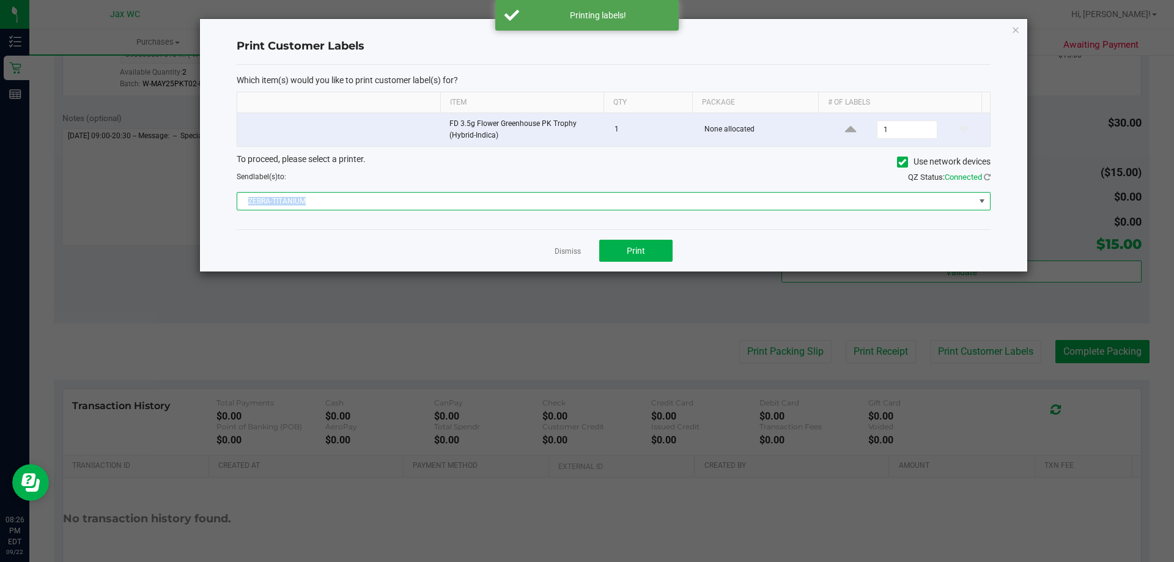
click at [582, 197] on span "ZEBRA-TITANIUM" at bounding box center [605, 201] width 737 height 17
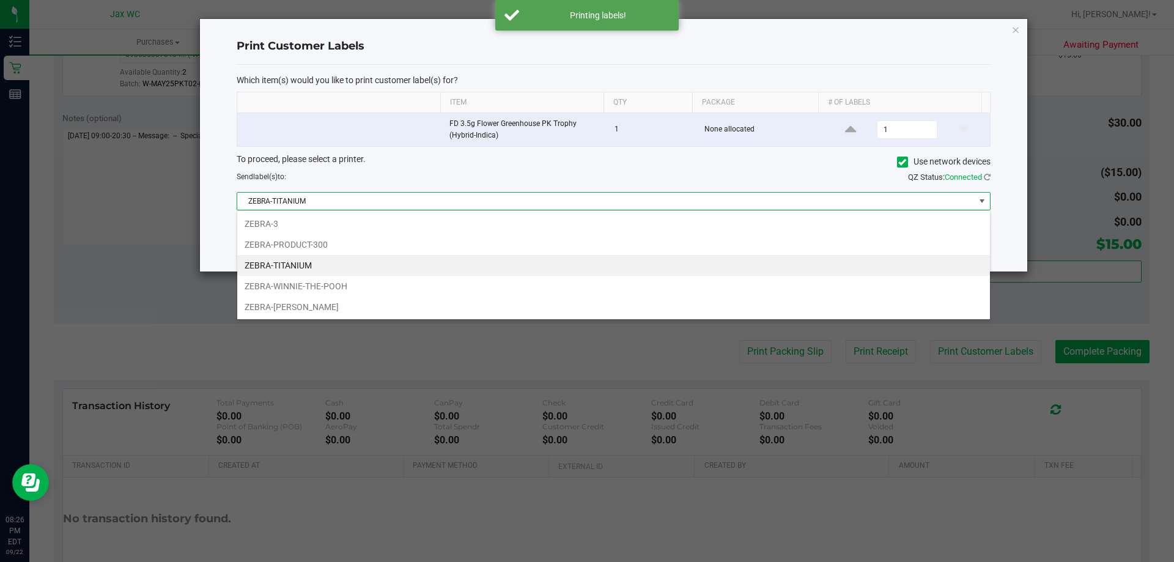
scroll to position [18, 753]
click at [426, 282] on li "ZEBRA-WINNIE-THE-POOH" at bounding box center [613, 286] width 753 height 21
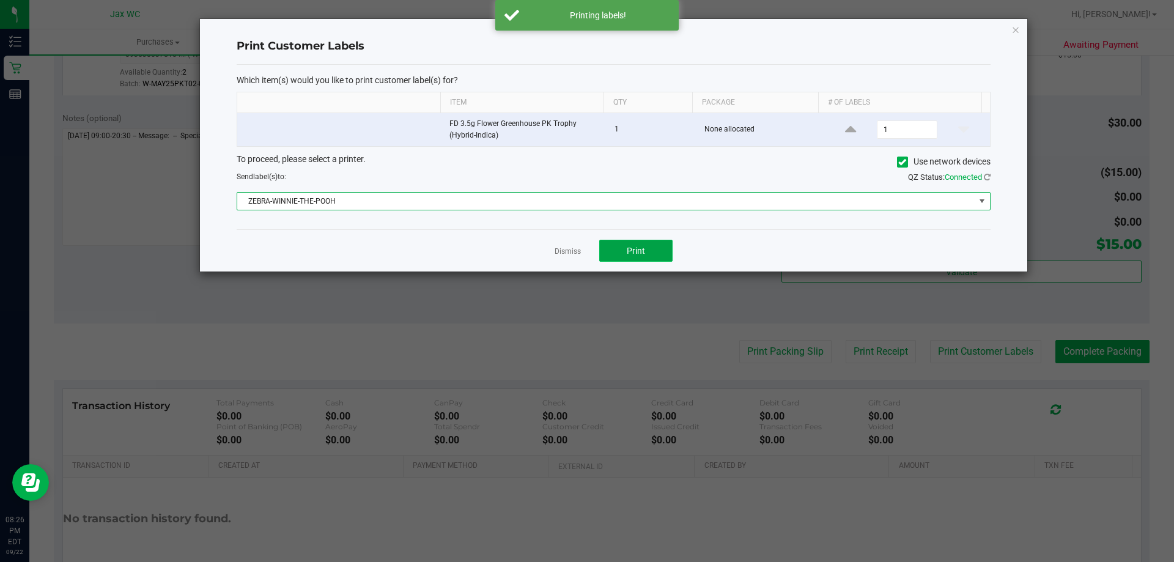
click at [633, 248] on span "Print" at bounding box center [636, 251] width 18 height 10
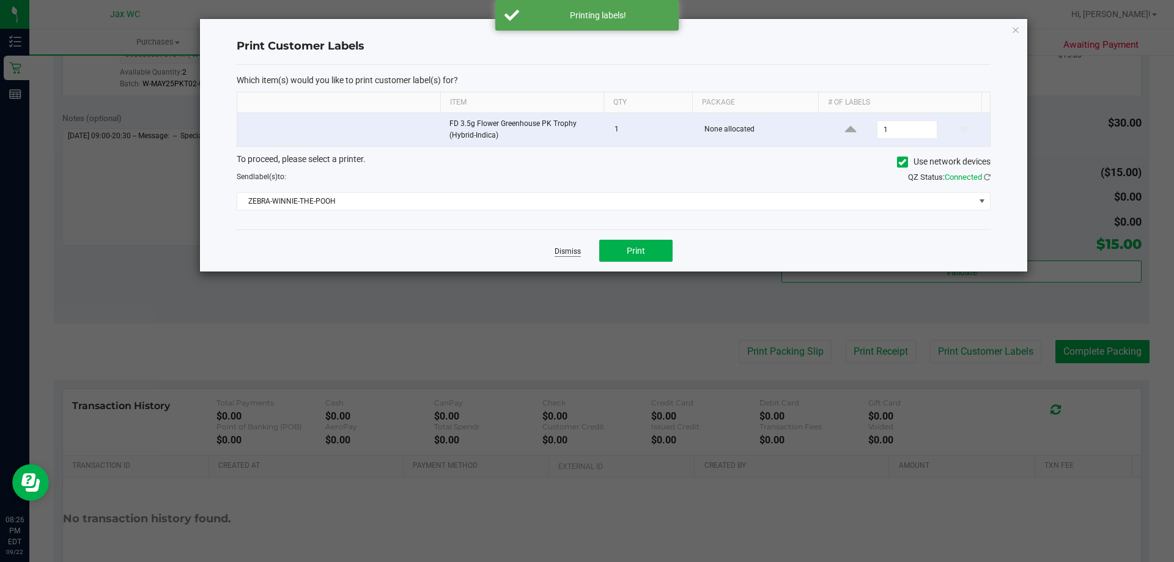
click at [566, 251] on link "Dismiss" at bounding box center [568, 251] width 26 height 10
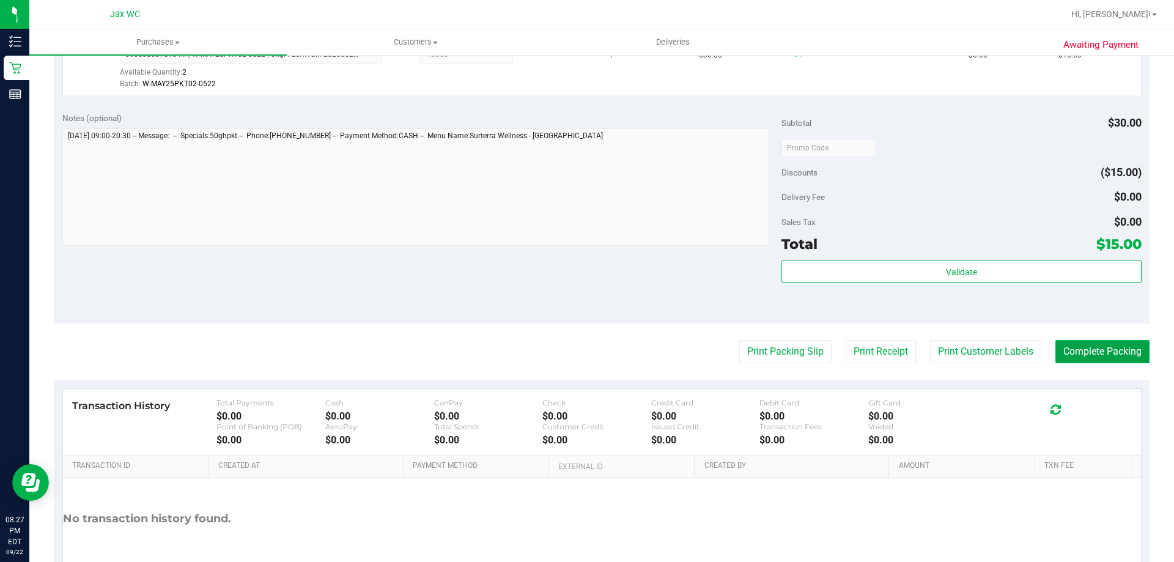
click at [1121, 351] on button "Complete Packing" at bounding box center [1102, 351] width 94 height 23
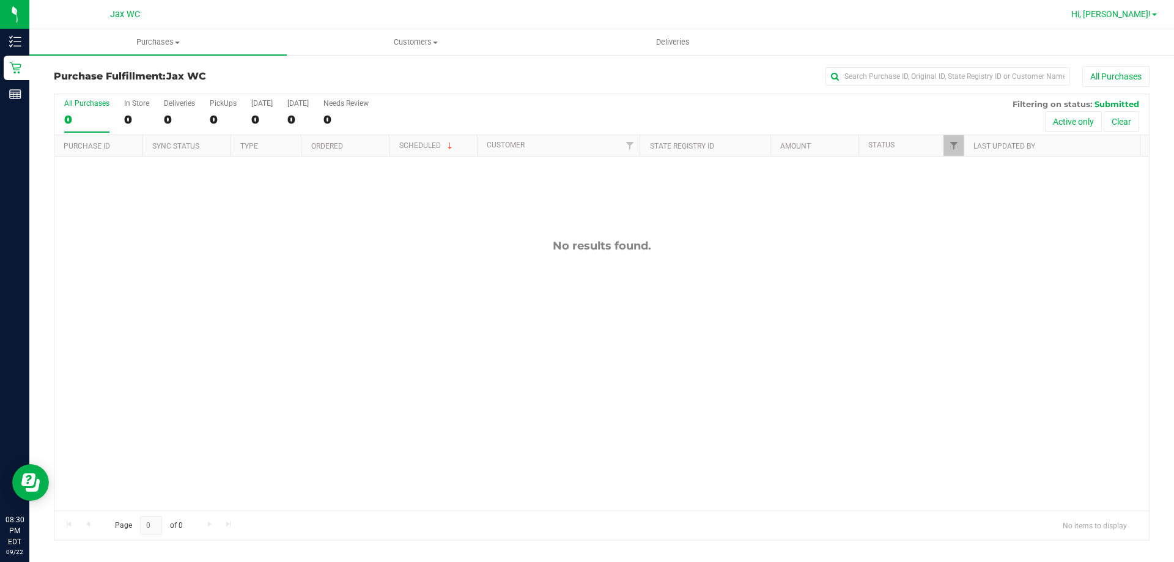
click at [1131, 12] on span "Hi, [PERSON_NAME]!" at bounding box center [1110, 14] width 79 height 10
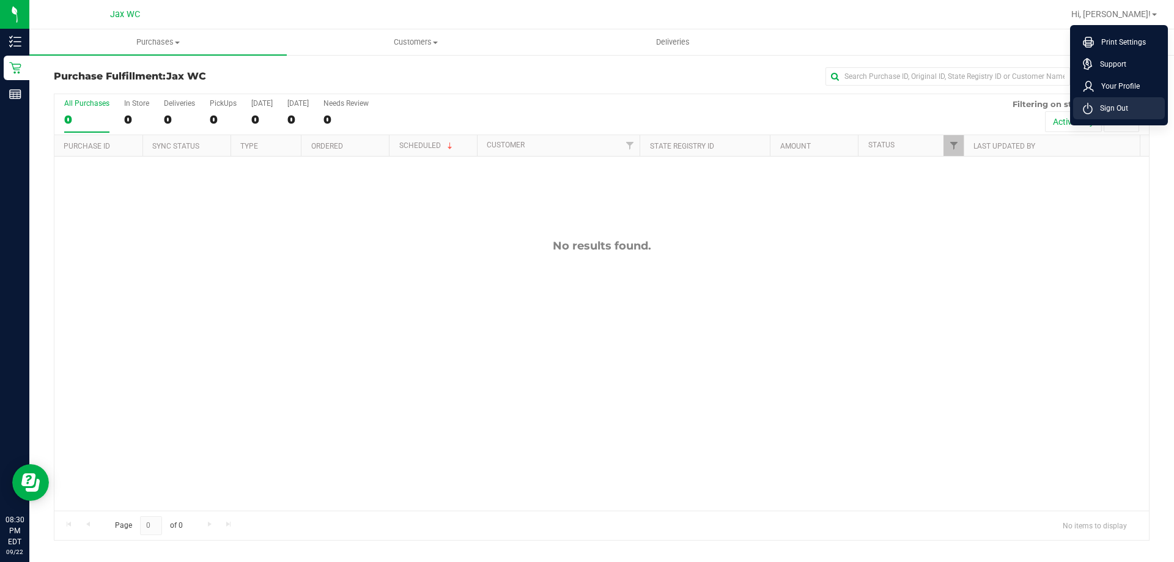
click at [1122, 108] on span "Sign Out" at bounding box center [1110, 108] width 35 height 12
